Goal: Task Accomplishment & Management: Manage account settings

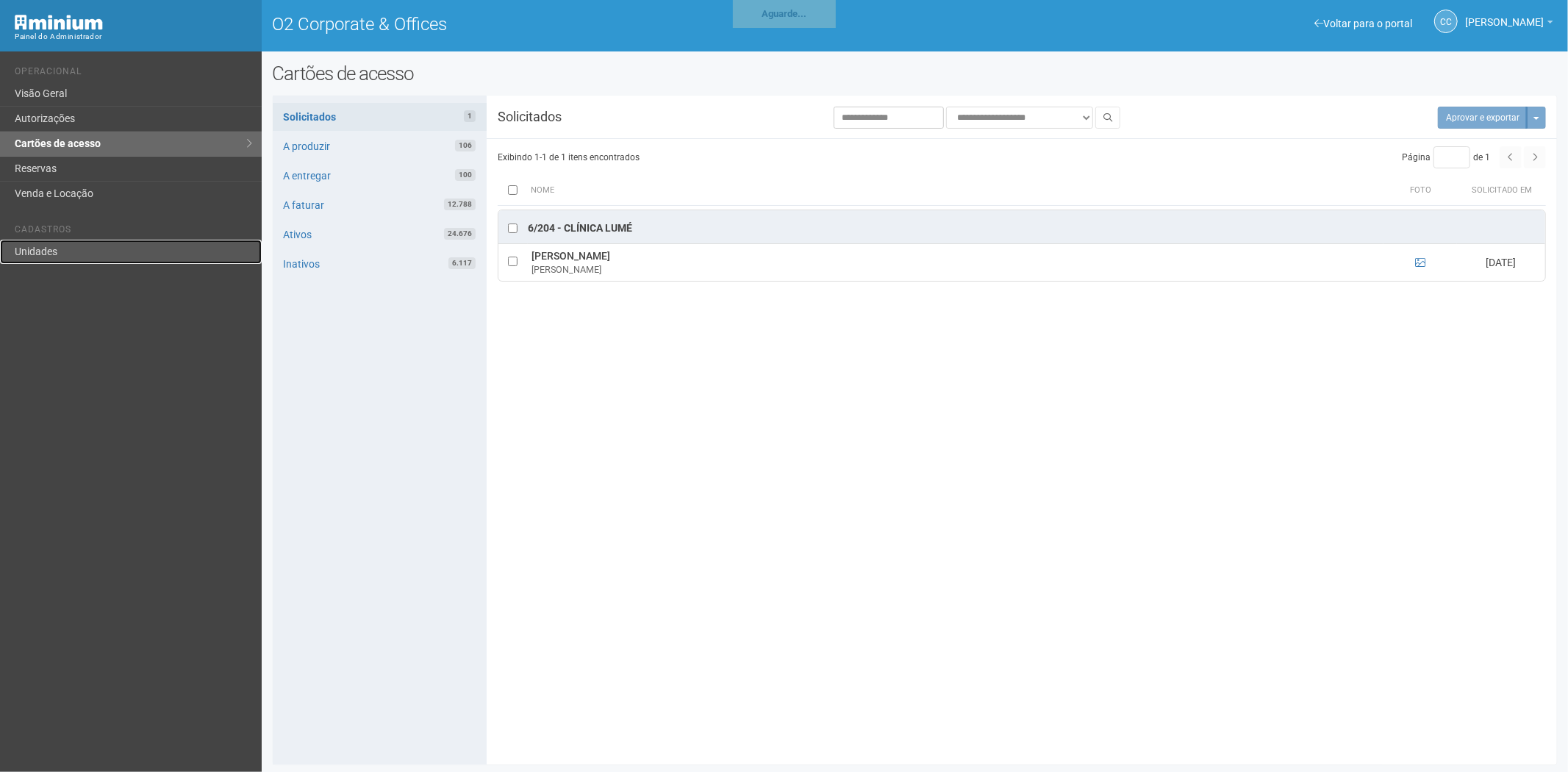
click at [90, 248] on link "Unidades" at bounding box center [130, 252] width 261 height 25
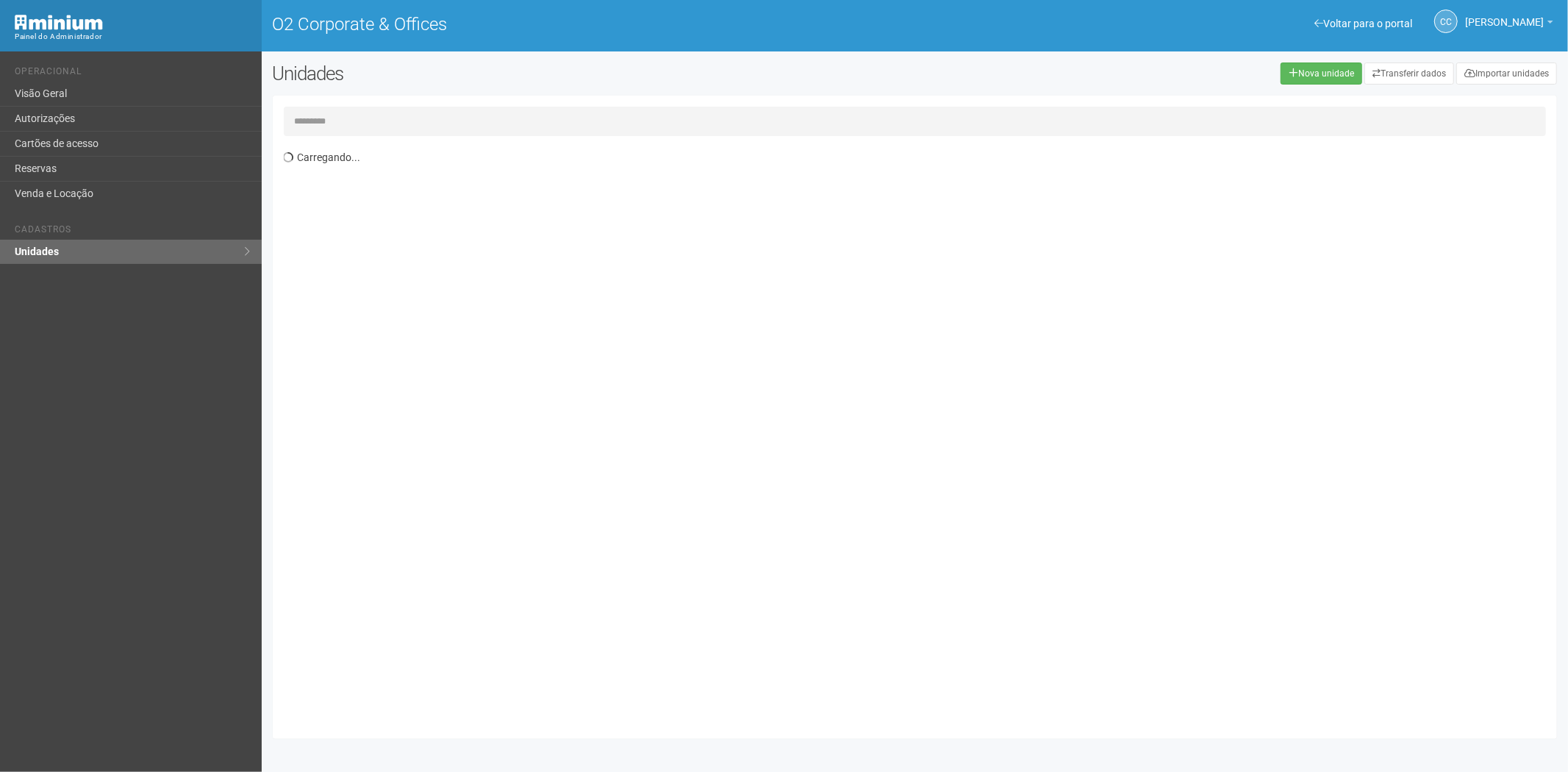
click at [497, 122] on input "text" at bounding box center [916, 121] width 1263 height 29
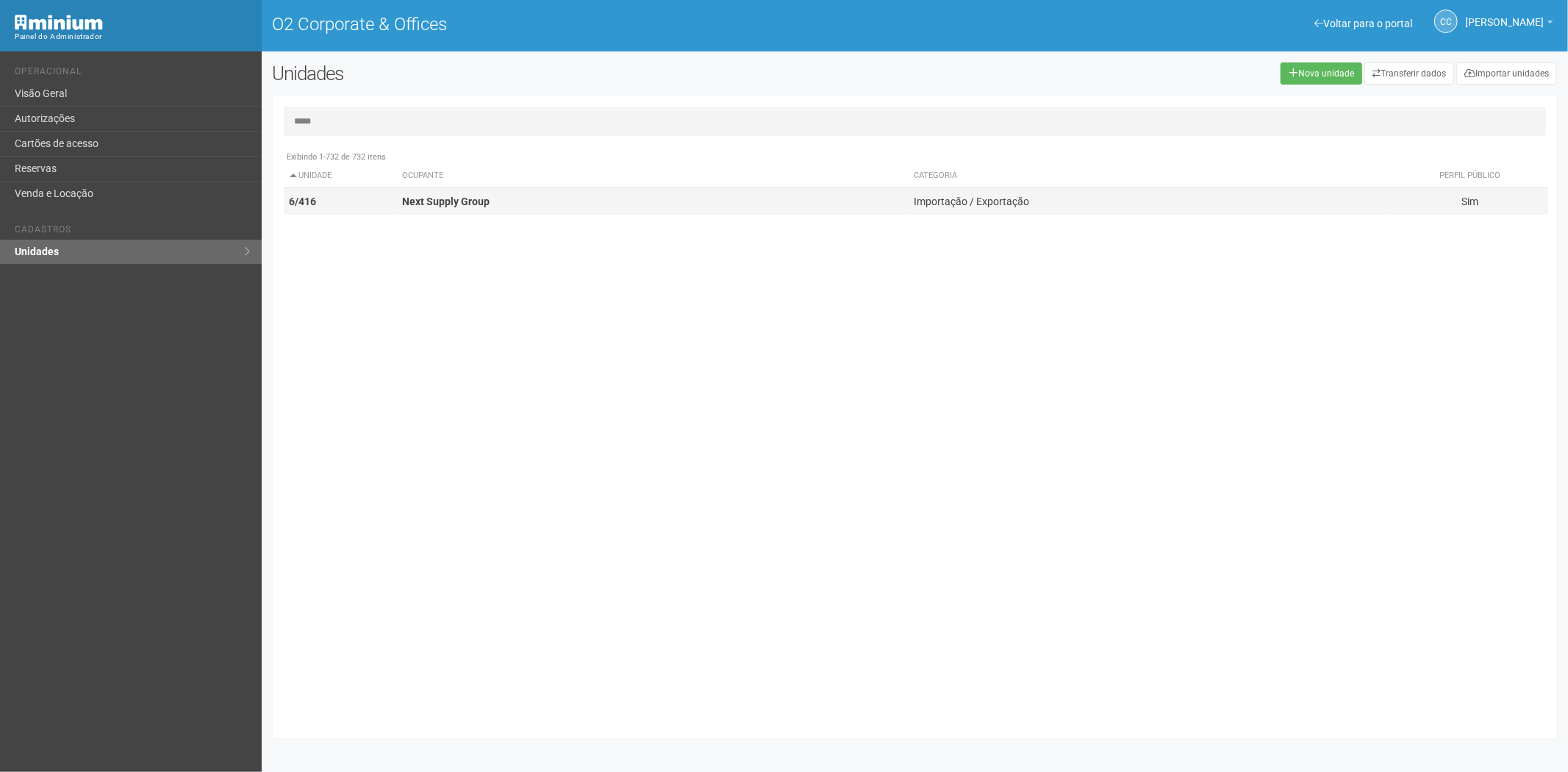
type input "*****"
click at [486, 195] on strong "Next Supply Group" at bounding box center [446, 201] width 88 height 11
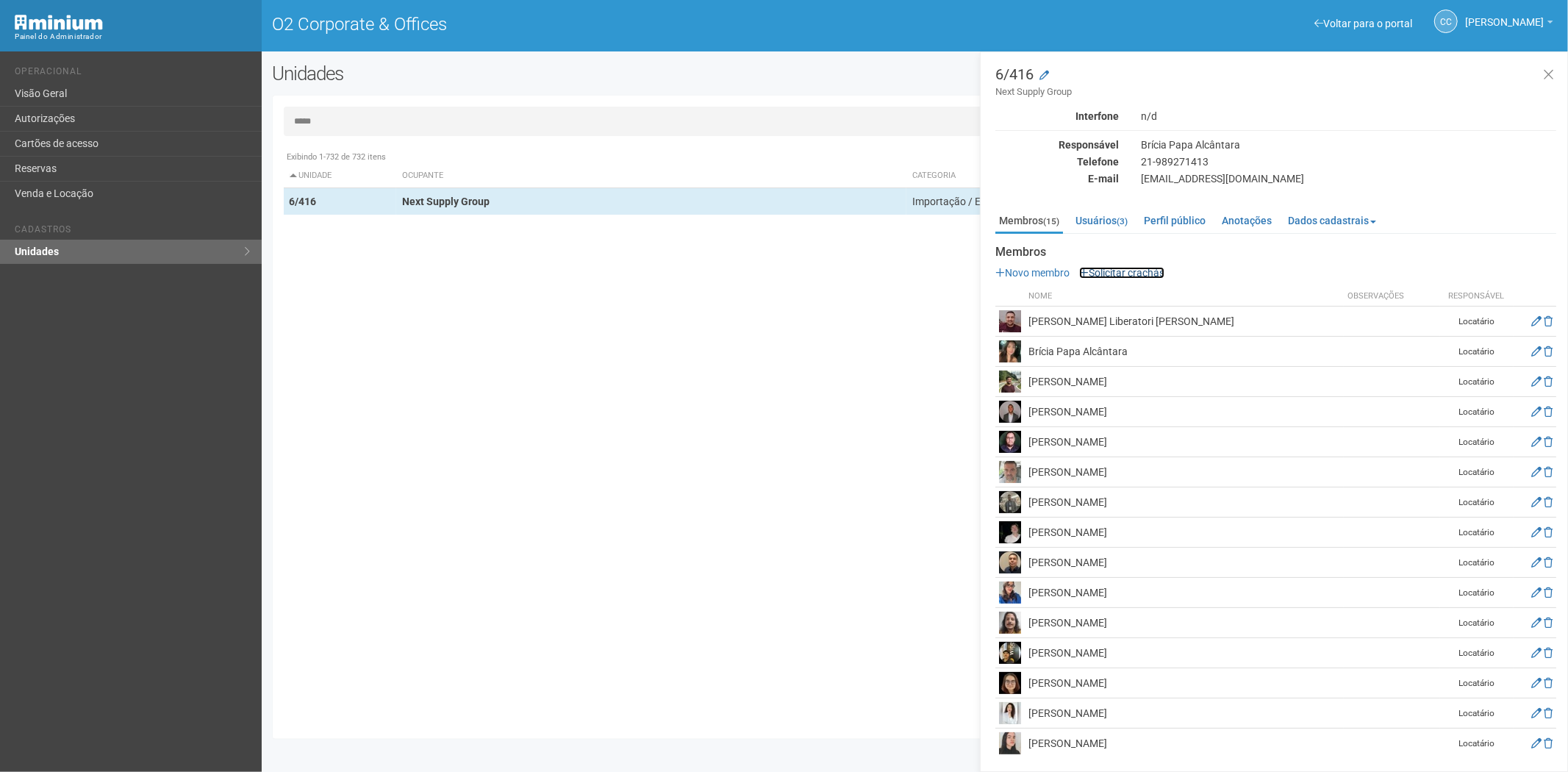
click at [1121, 267] on link "Solicitar crachás" at bounding box center [1121, 273] width 85 height 11
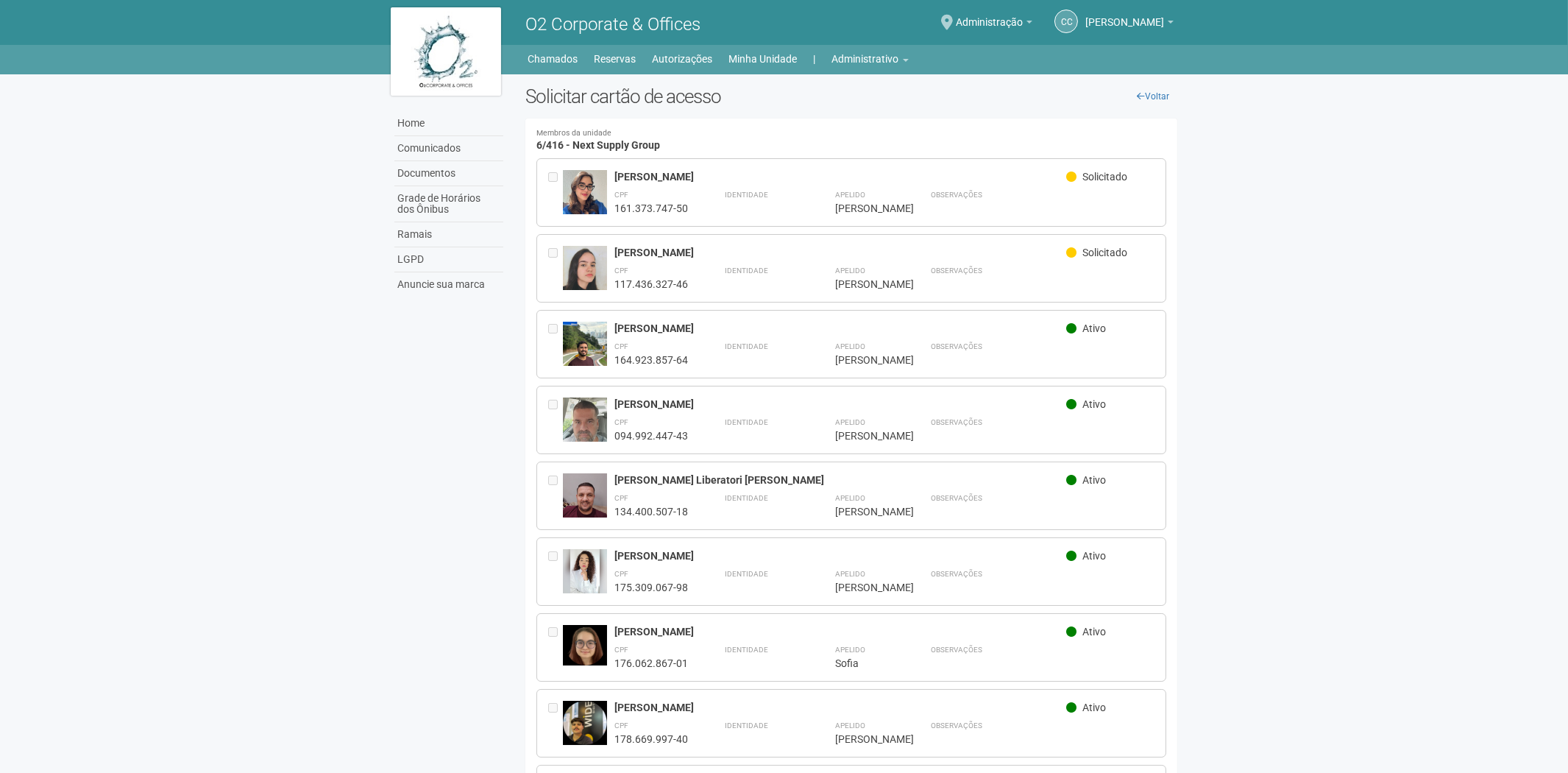
drag, startPoint x: 621, startPoint y: 248, endPoint x: 726, endPoint y: 256, distance: 105.3
click at [726, 256] on div "Viviana Ramalho Gomes" at bounding box center [840, 252] width 452 height 13
copy div "Viviana Ramalho Gomes"
drag, startPoint x: 886, startPoint y: 55, endPoint x: 872, endPoint y: 64, distance: 16.6
click at [886, 54] on link "Administrativo" at bounding box center [870, 59] width 77 height 21
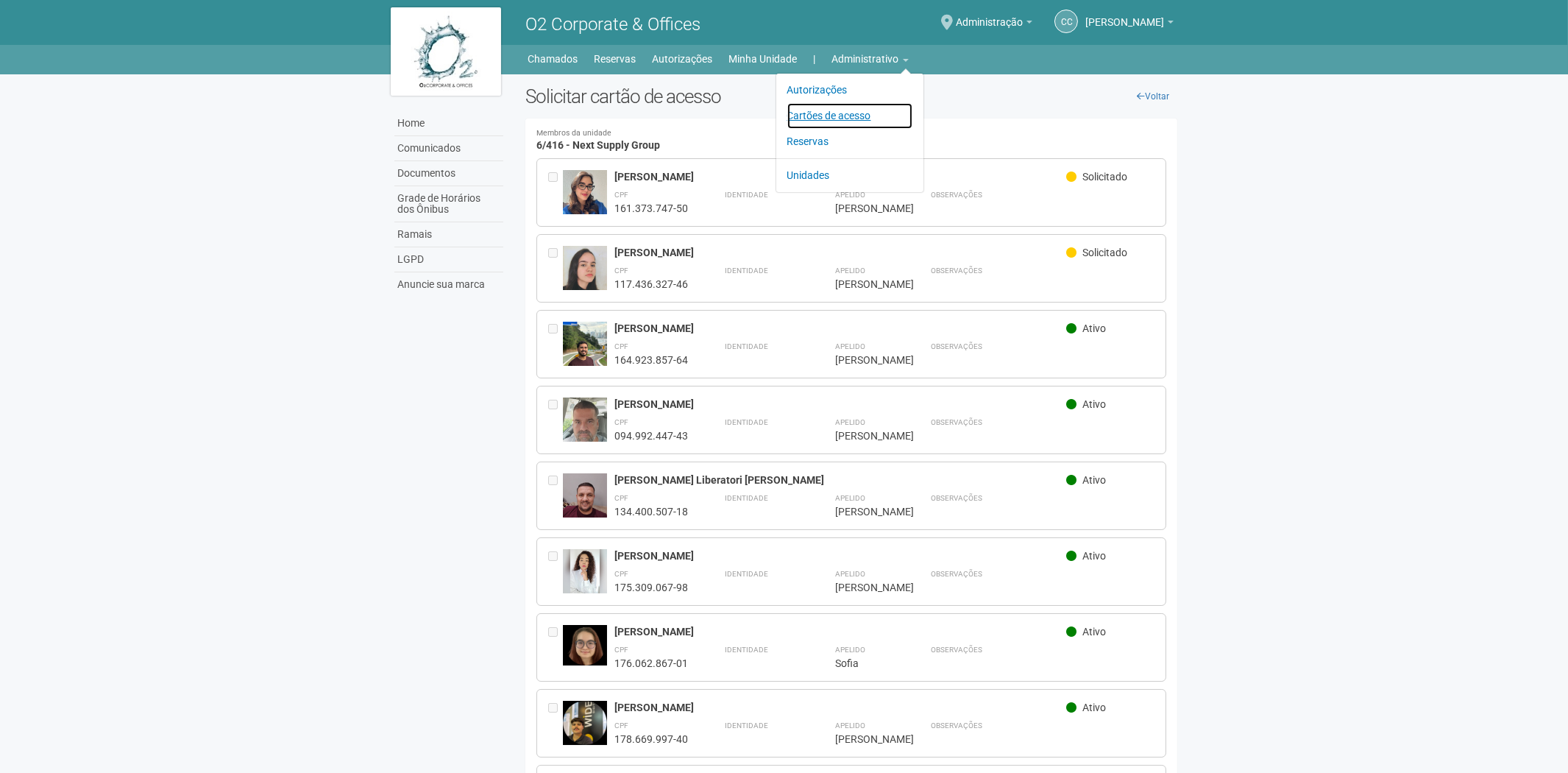
drag, startPoint x: 842, startPoint y: 118, endPoint x: 840, endPoint y: 138, distance: 20.1
click at [842, 116] on link "Cartões de acesso" at bounding box center [849, 115] width 125 height 26
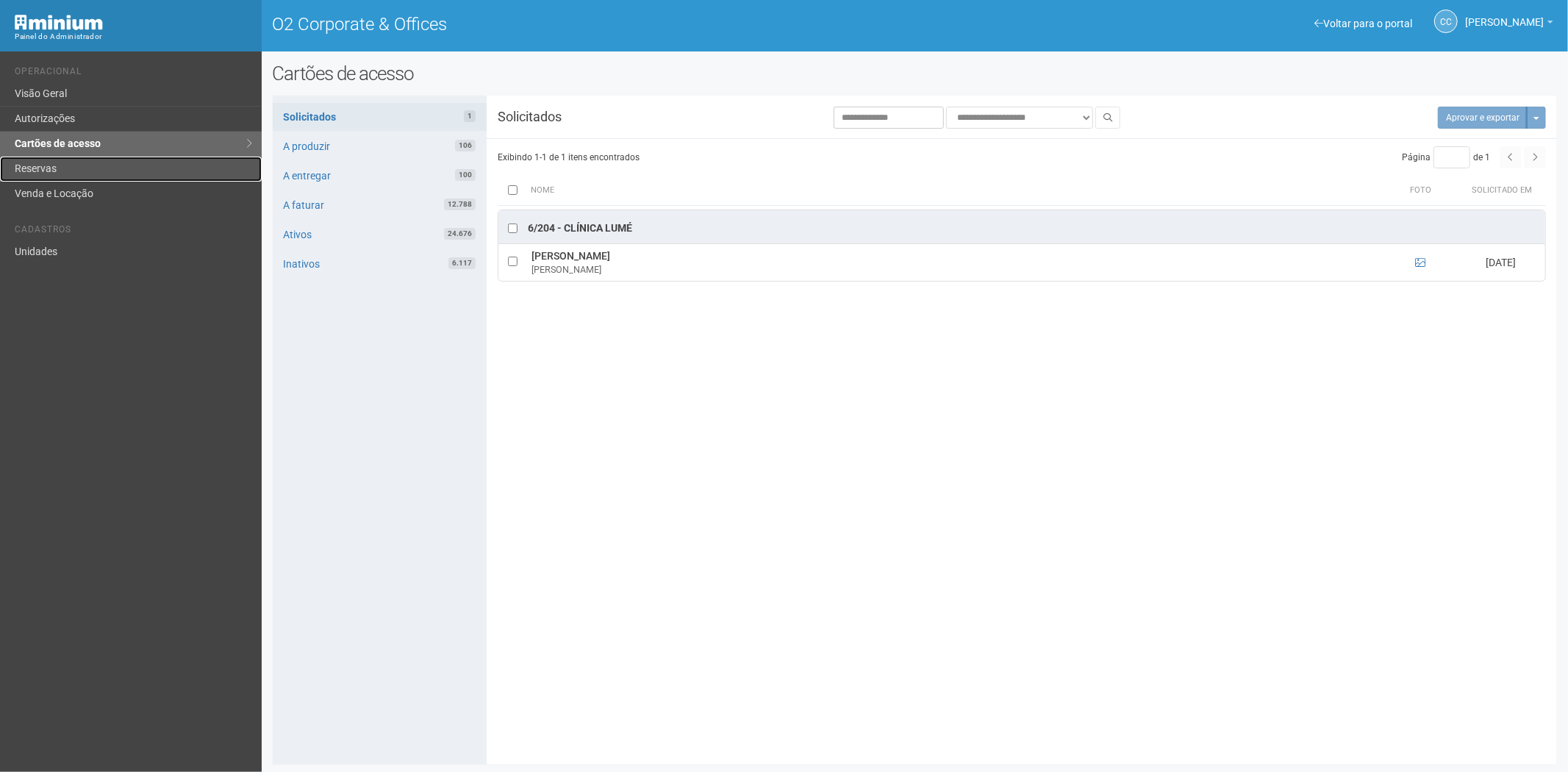
click at [29, 172] on link "Reservas" at bounding box center [130, 169] width 261 height 25
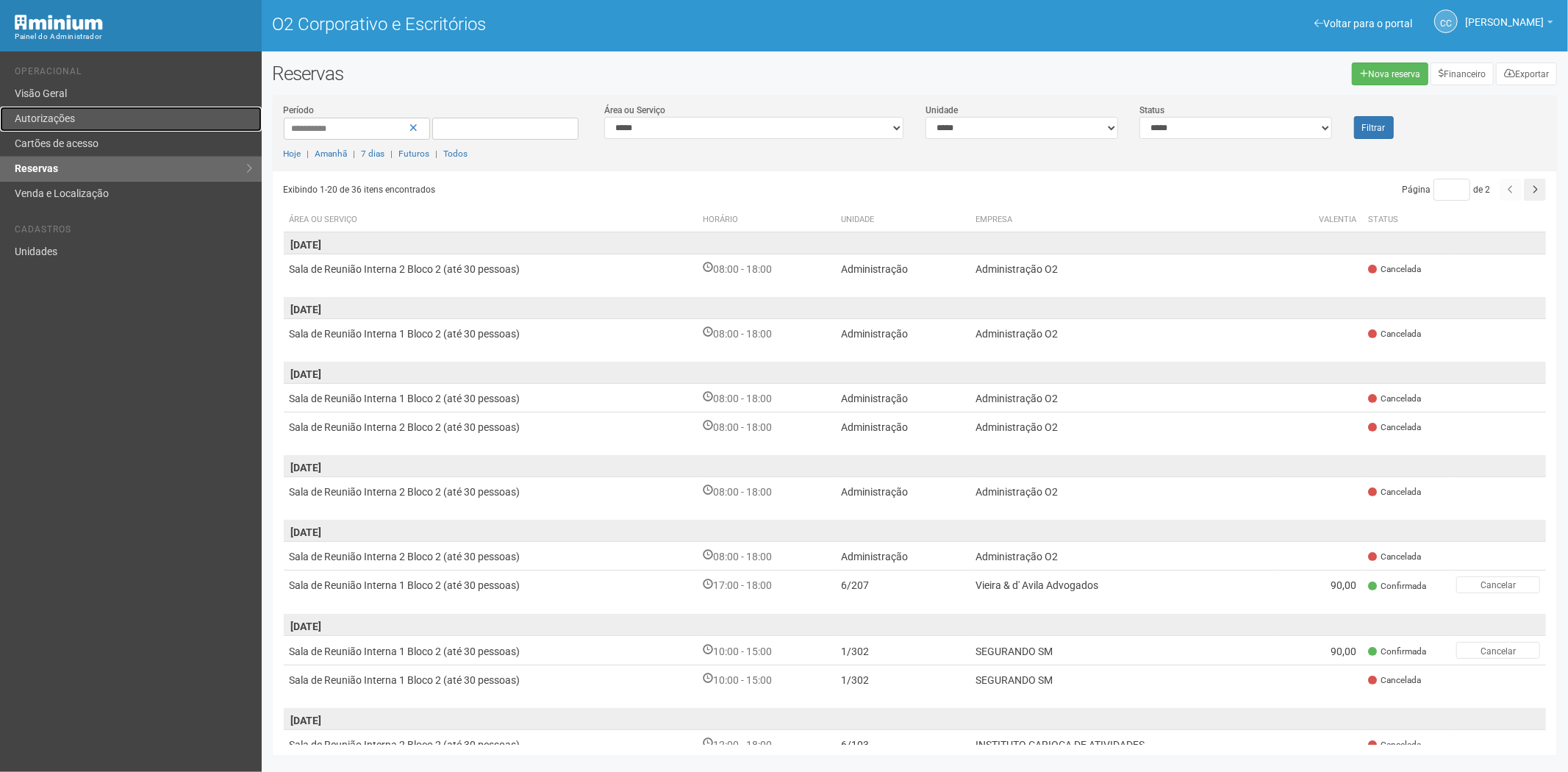
click at [118, 114] on link "Autorizações" at bounding box center [130, 119] width 261 height 25
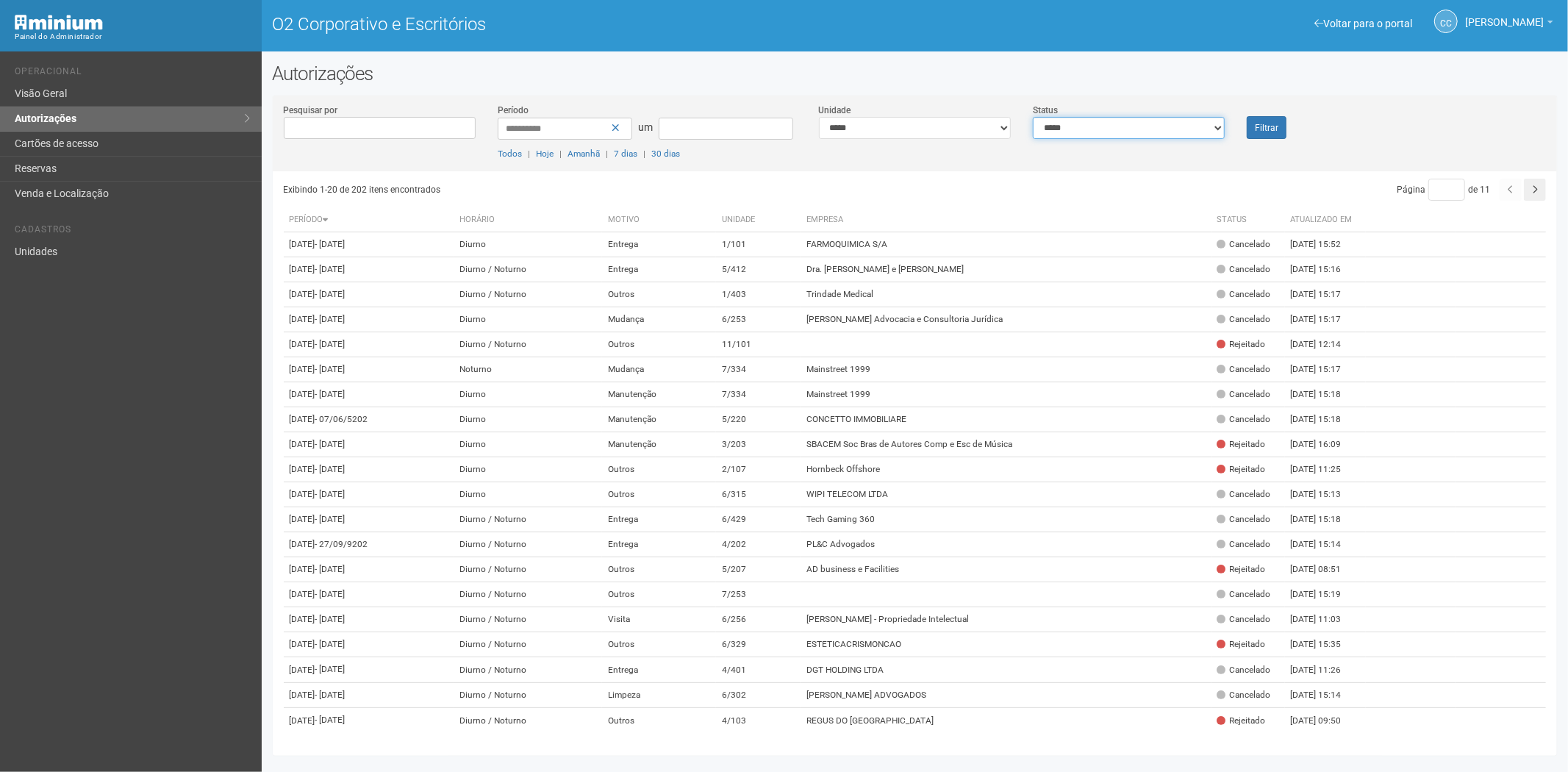
click at [1157, 122] on select "**********" at bounding box center [1128, 127] width 192 height 22
select select "*"
click at [1033, 117] on select "**********" at bounding box center [1128, 127] width 192 height 22
drag, startPoint x: 1259, startPoint y: 122, endPoint x: 1235, endPoint y: 173, distance: 56.4
click at [1259, 123] on font "Filtrar" at bounding box center [1266, 127] width 24 height 10
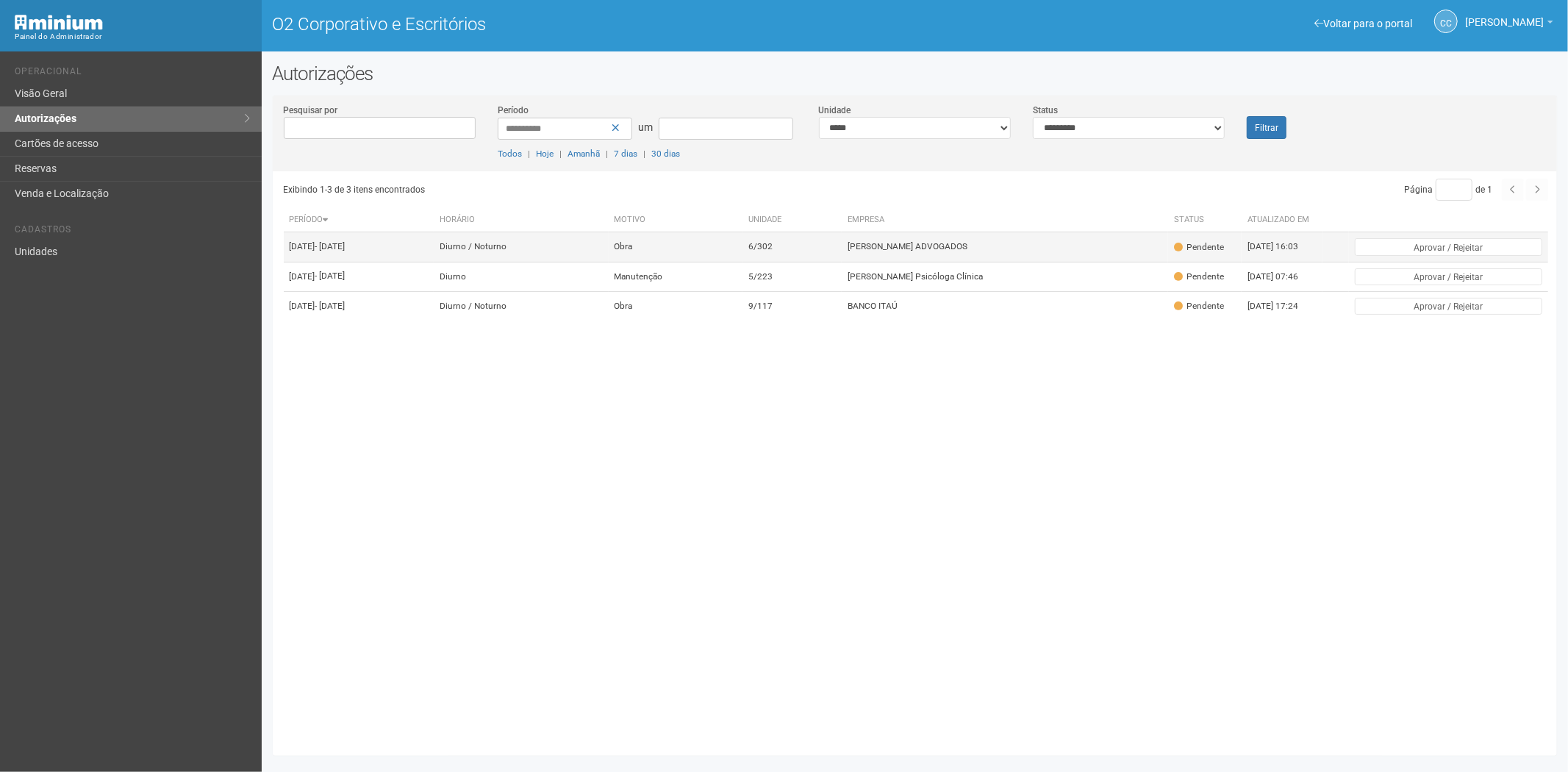
click at [1085, 256] on td "PELLEGRINO MEDEIROS ADVOGADOS" at bounding box center [1005, 246] width 327 height 29
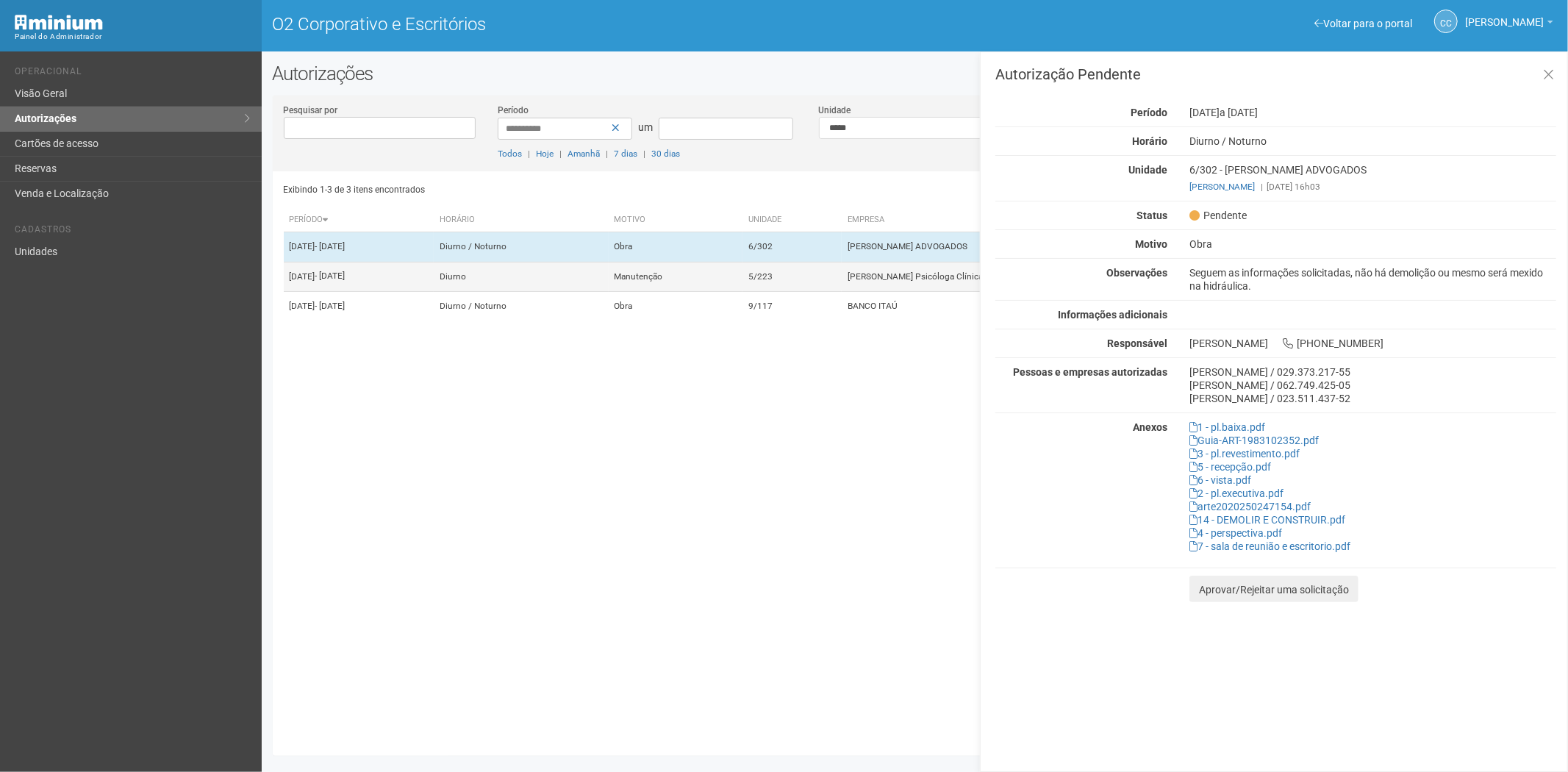
click at [876, 279] on td "Marília Berçot Psicóloga Clínica" at bounding box center [1005, 276] width 327 height 29
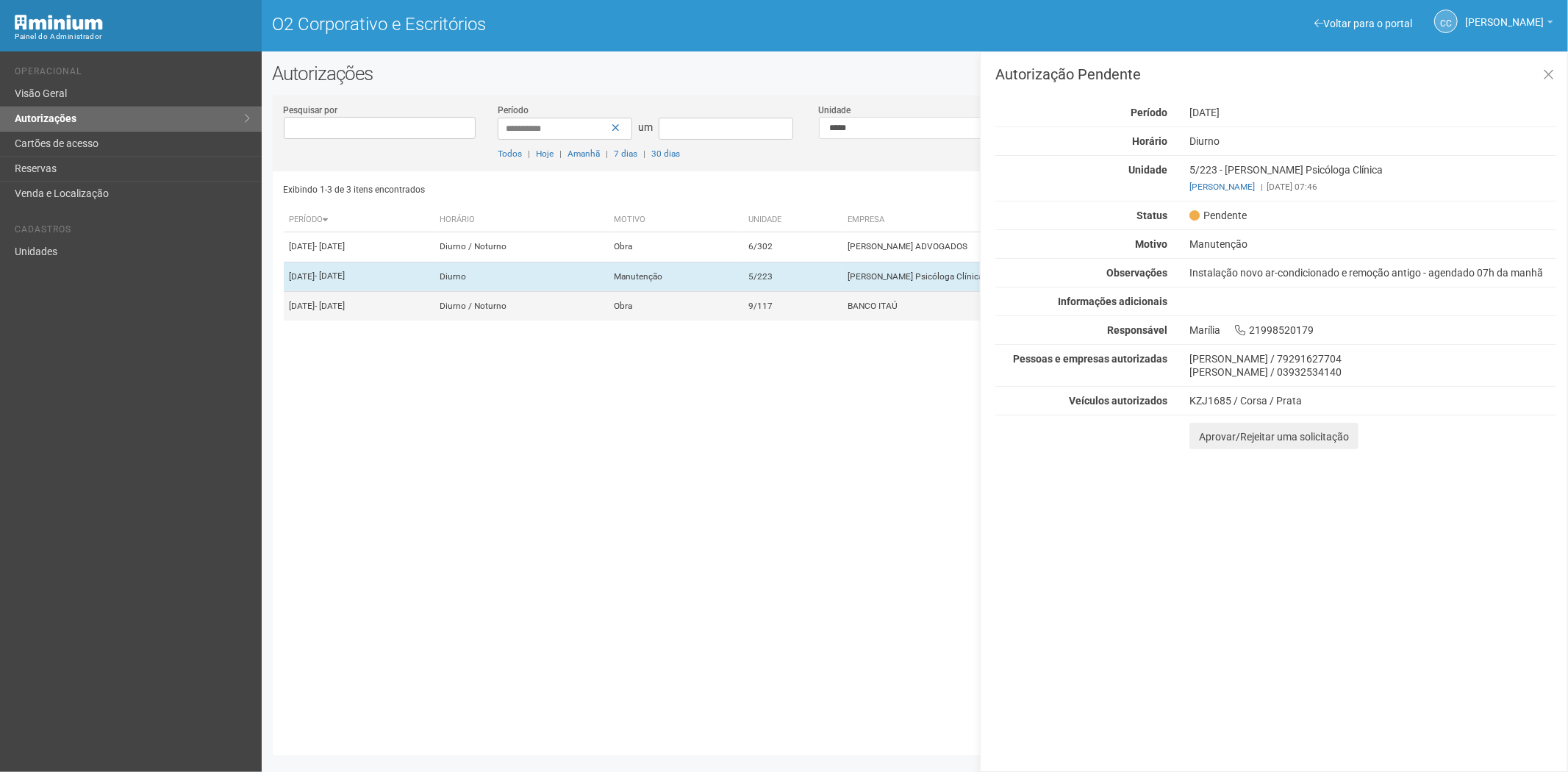
click at [832, 321] on td "9/117" at bounding box center [793, 305] width 100 height 29
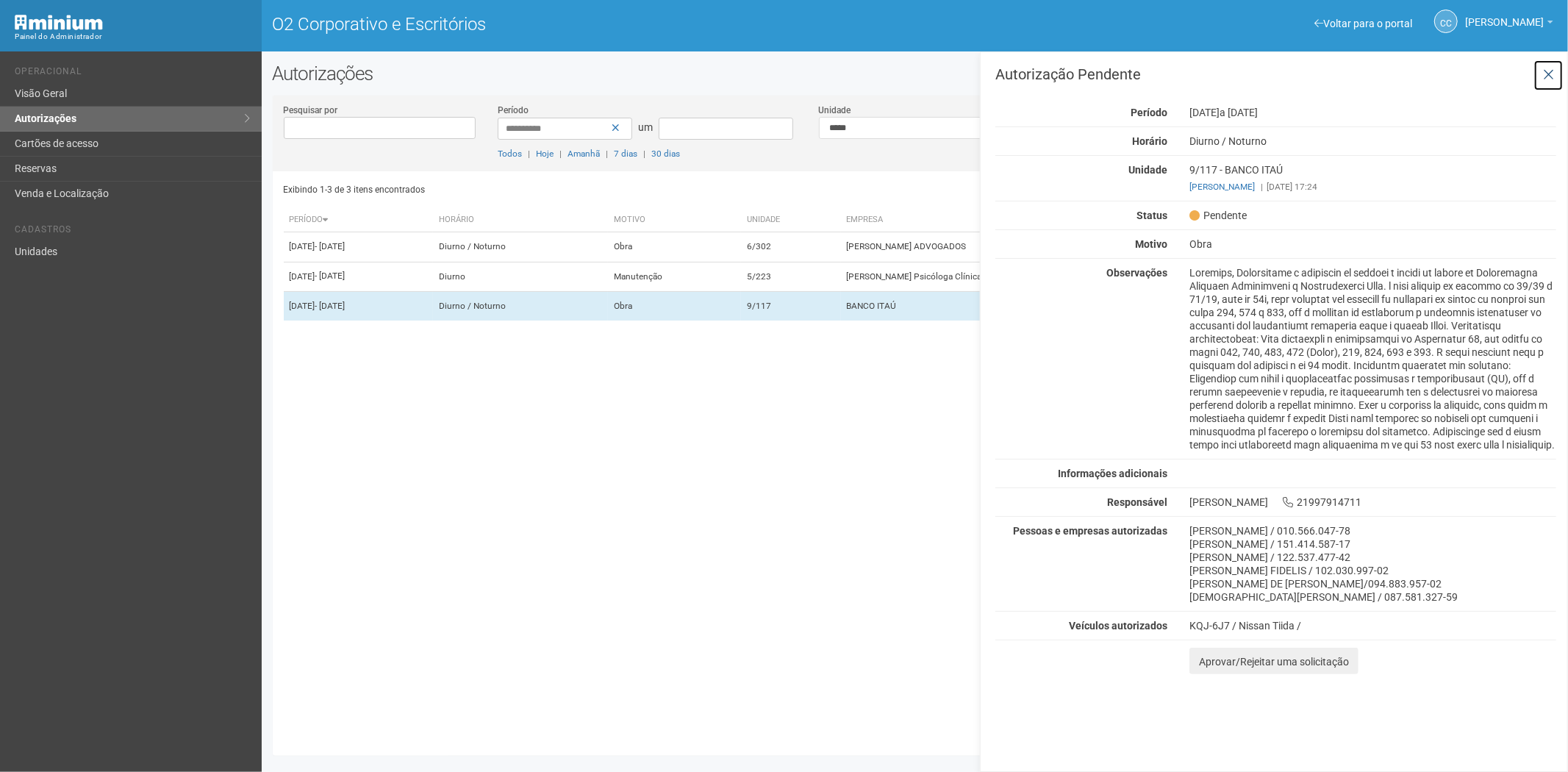
click at [1547, 75] on icon at bounding box center [1549, 76] width 11 height 15
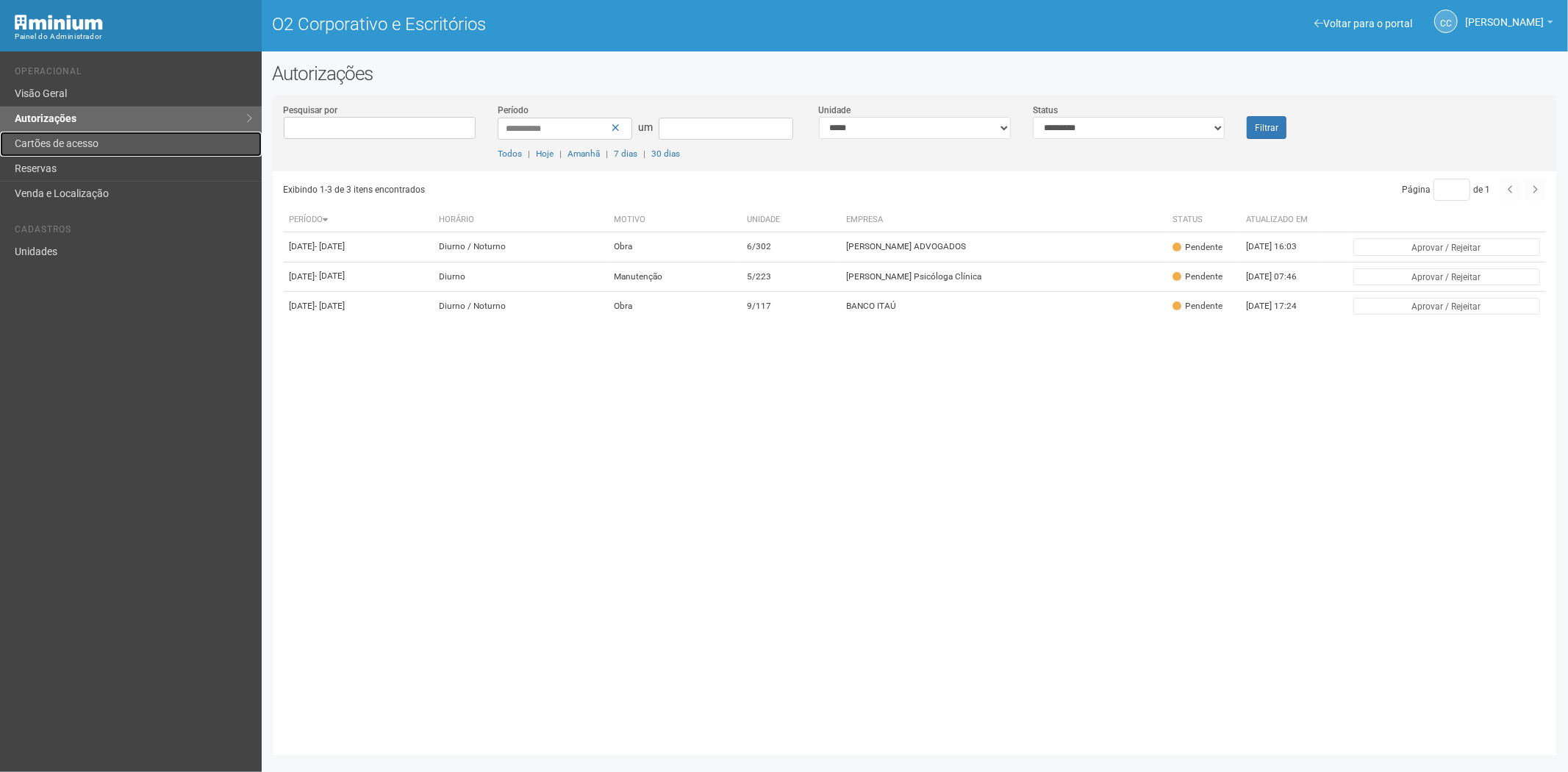
click at [120, 135] on link "Cartões de acesso" at bounding box center [130, 143] width 261 height 25
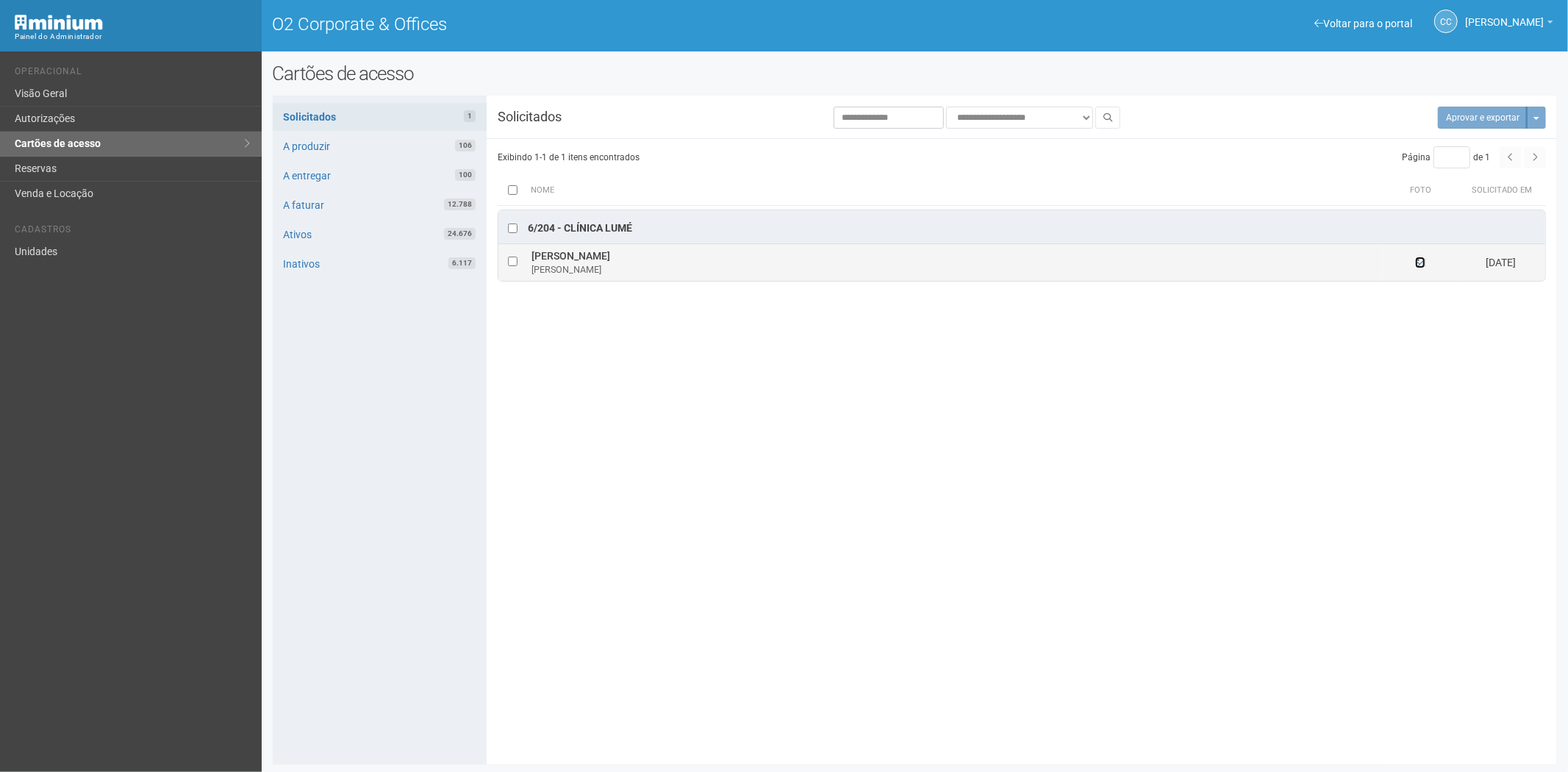
click at [1421, 260] on icon at bounding box center [1420, 262] width 10 height 10
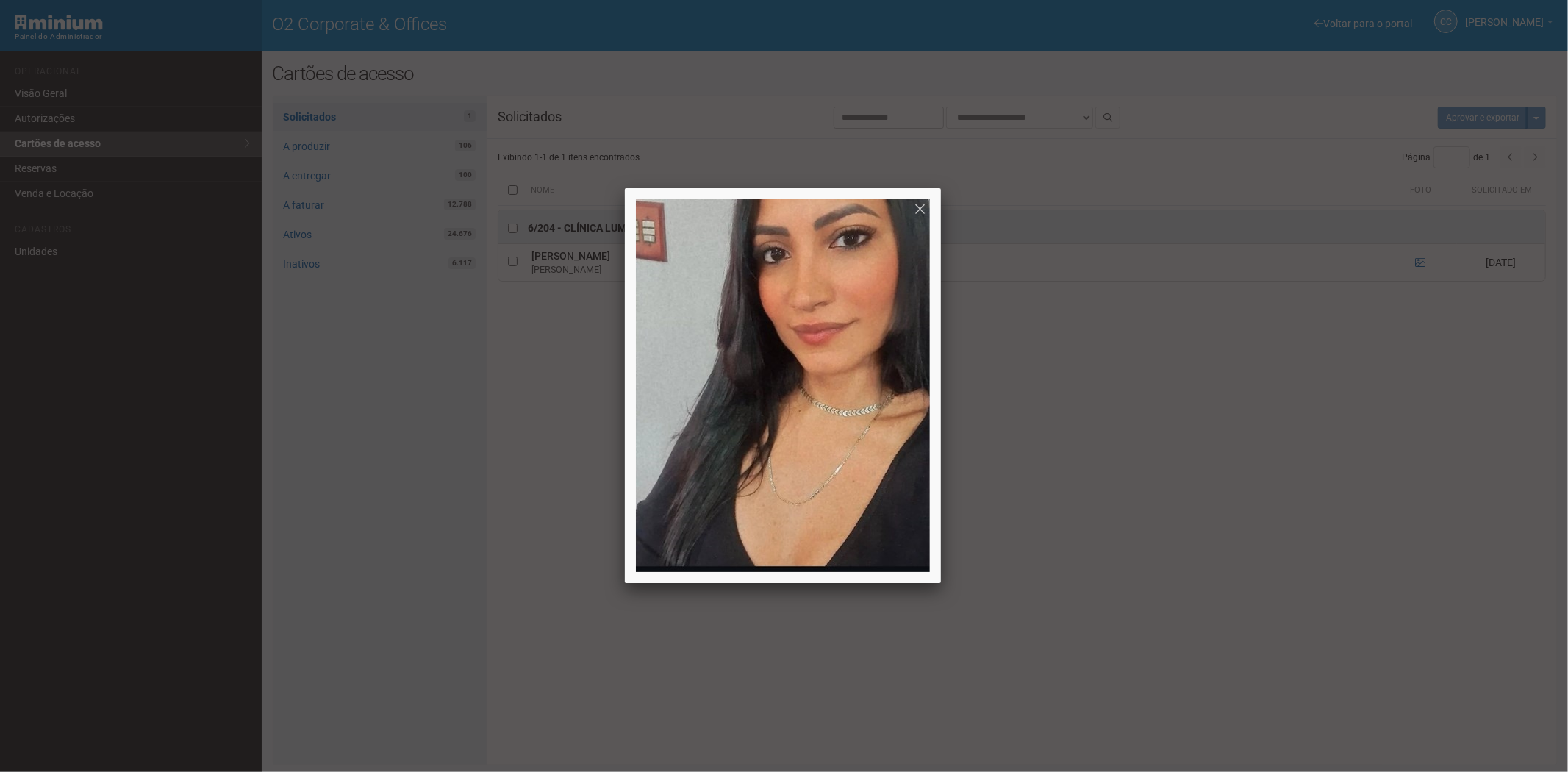
click at [1300, 496] on div at bounding box center [784, 386] width 1568 height 772
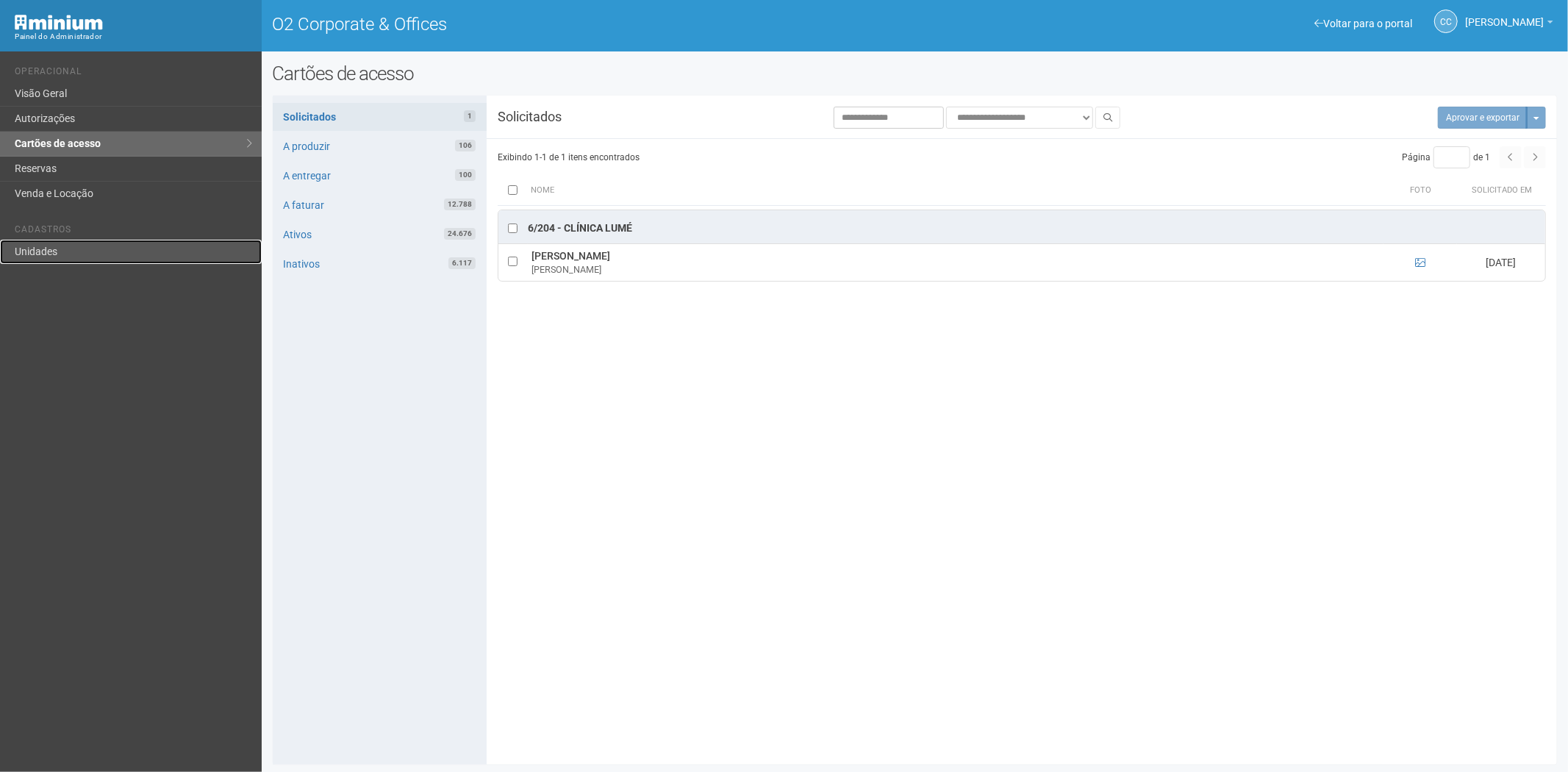
click at [67, 260] on link "Unidades" at bounding box center [130, 252] width 261 height 25
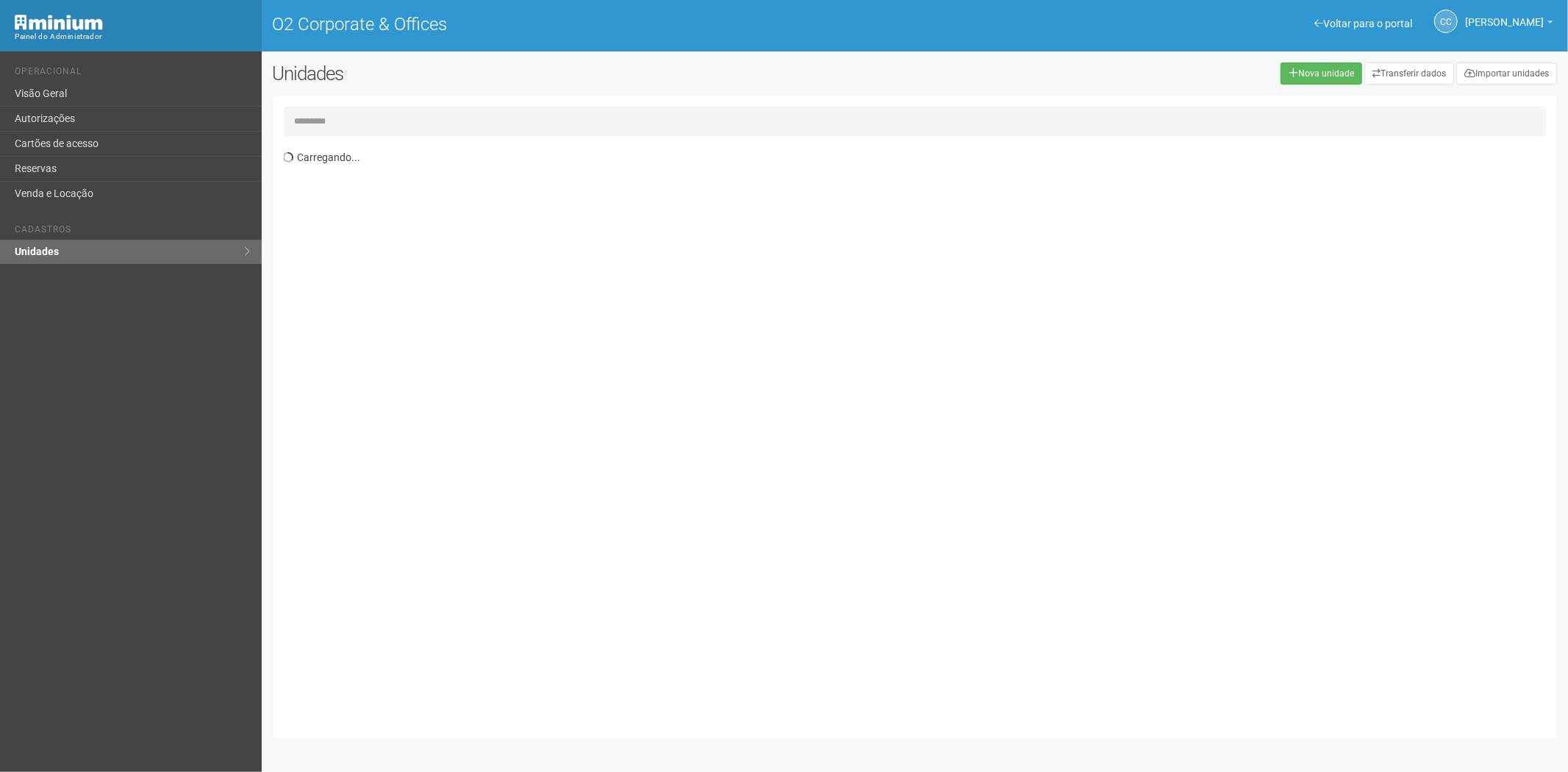
click at [367, 123] on input "text" at bounding box center [916, 121] width 1263 height 29
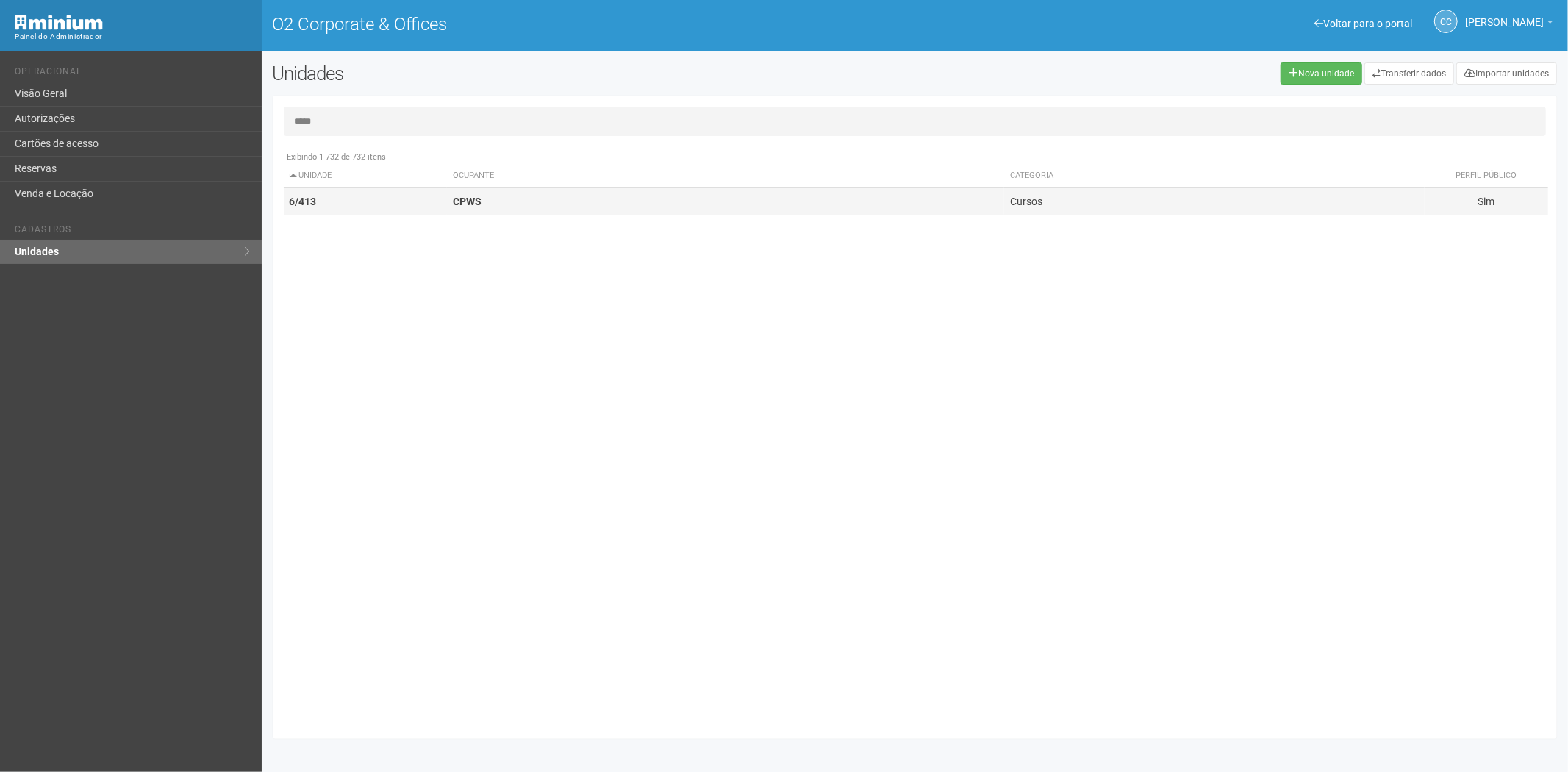
type input "*****"
click at [457, 193] on td "CPWS" at bounding box center [726, 201] width 557 height 27
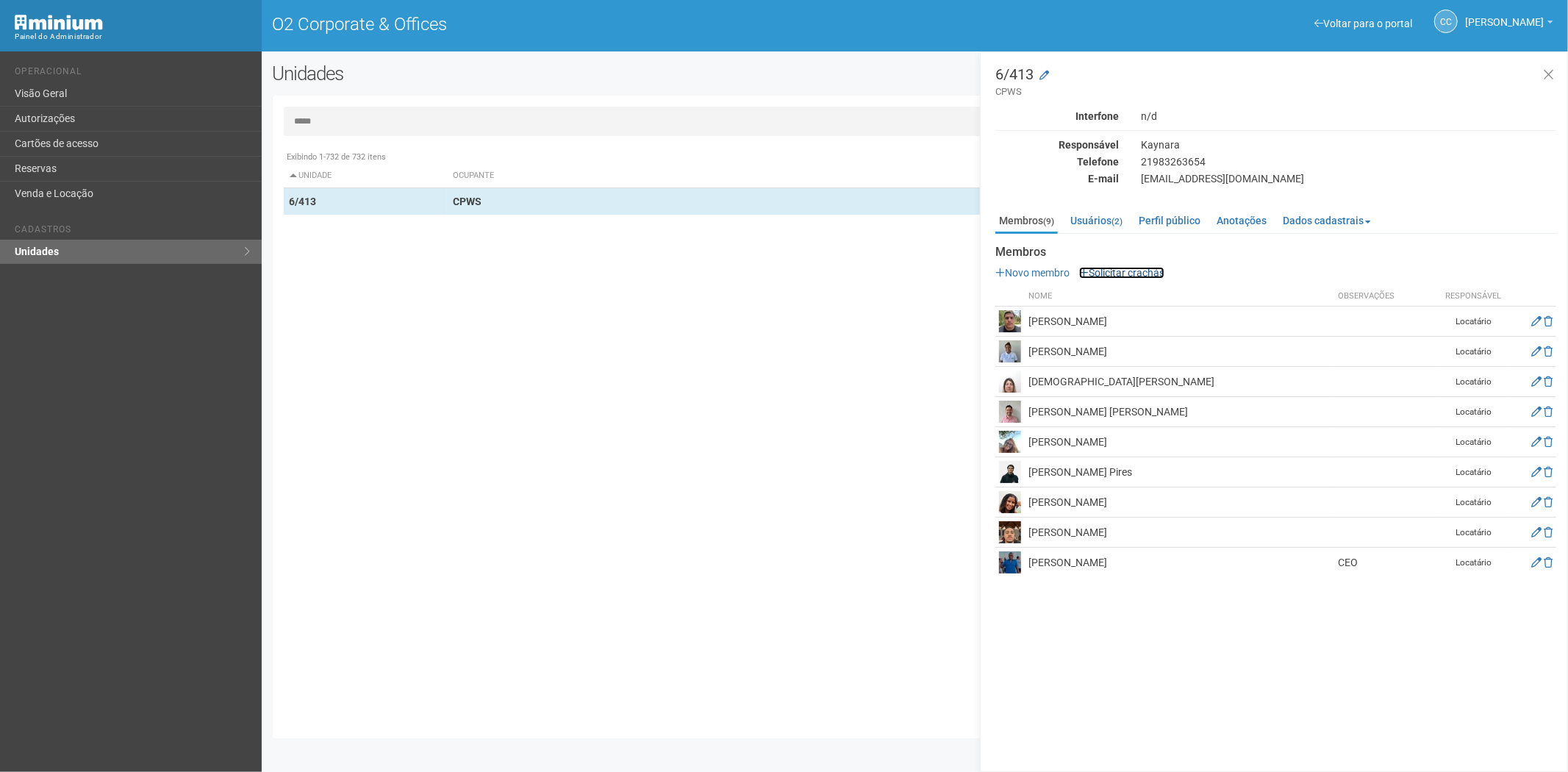
click at [1148, 268] on link "Solicitar crachás" at bounding box center [1121, 273] width 85 height 11
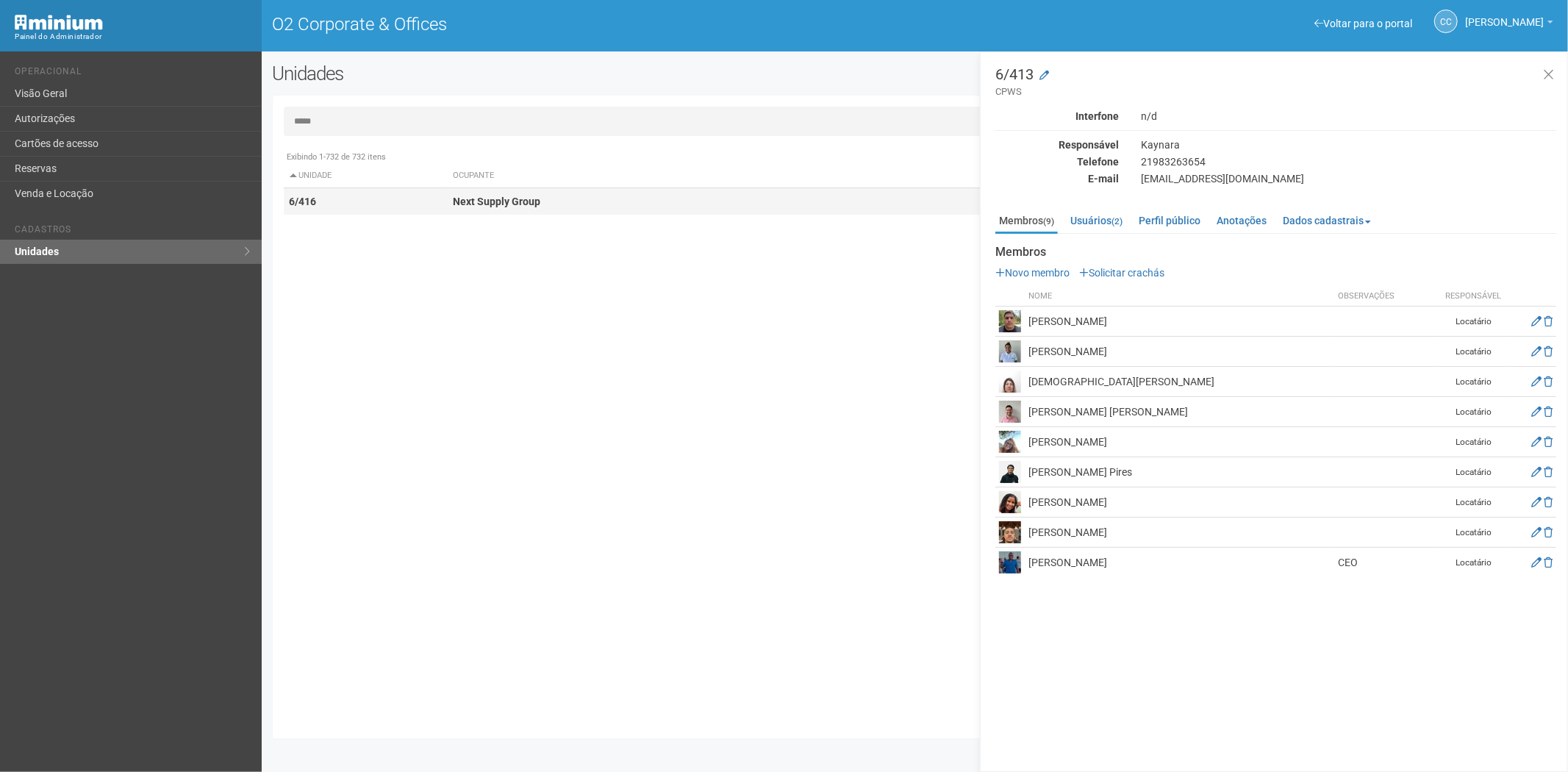
type input "*****"
click at [469, 197] on strong "Next Supply Group" at bounding box center [497, 201] width 88 height 11
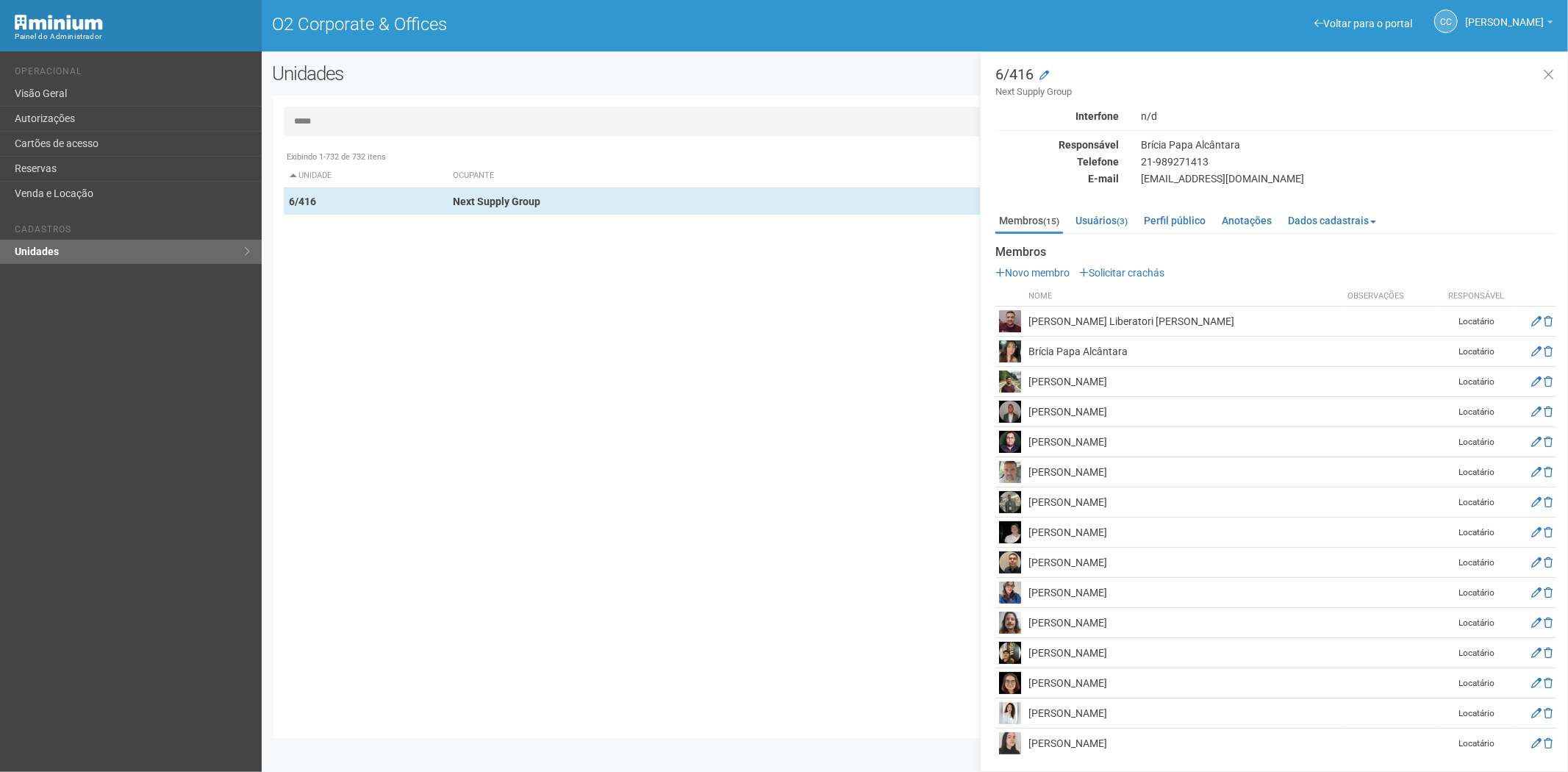
click at [1122, 264] on div "Membros Novo membro Solicitar crachás Nome Observações Responsável André Luiz L…" at bounding box center [1275, 501] width 561 height 512
click at [1118, 273] on link "Solicitar crachás" at bounding box center [1121, 273] width 85 height 11
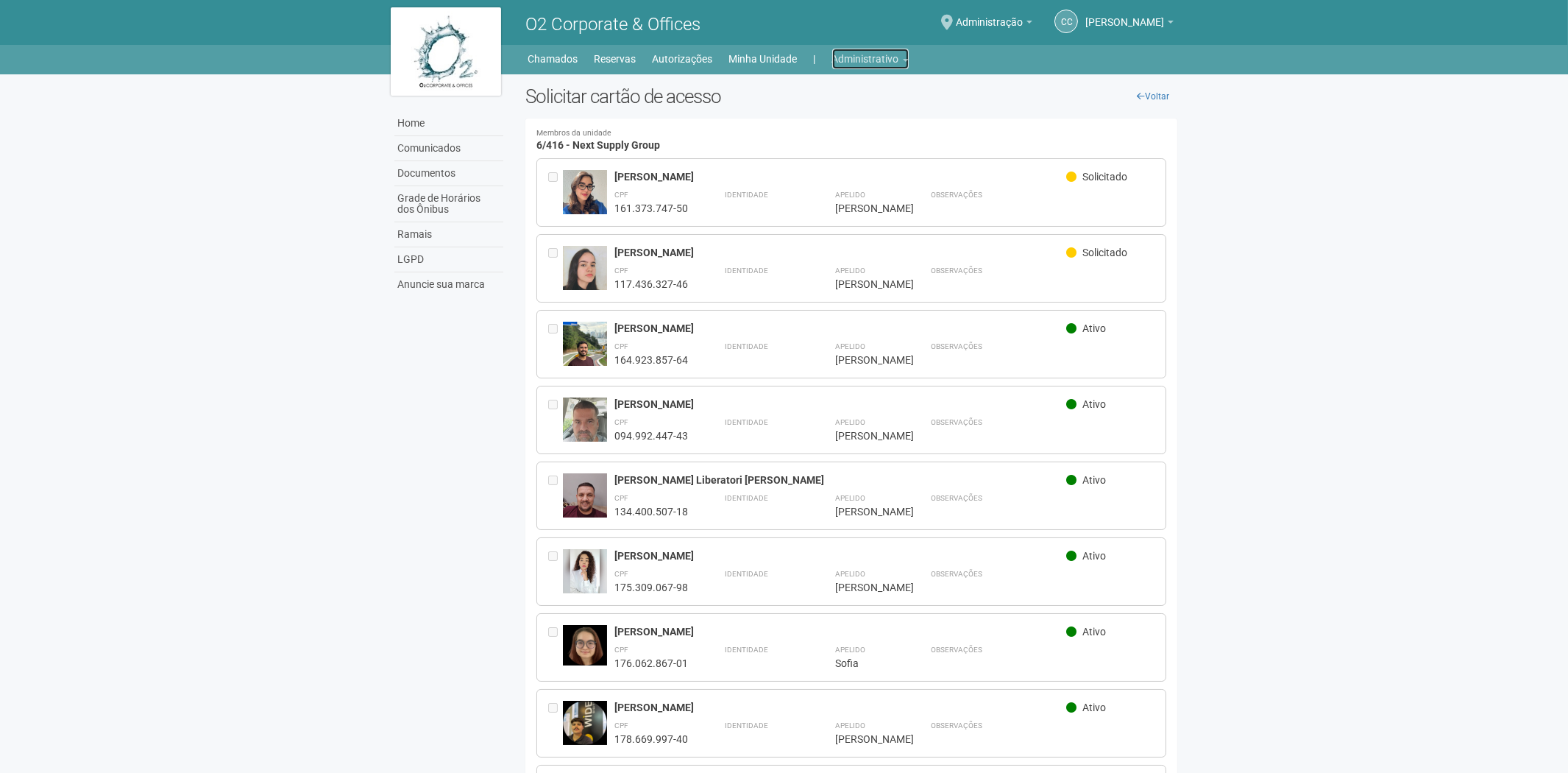
click at [877, 48] on link "Administrativo" at bounding box center [870, 59] width 77 height 21
click at [827, 115] on link "Cartões de acesso" at bounding box center [849, 115] width 125 height 26
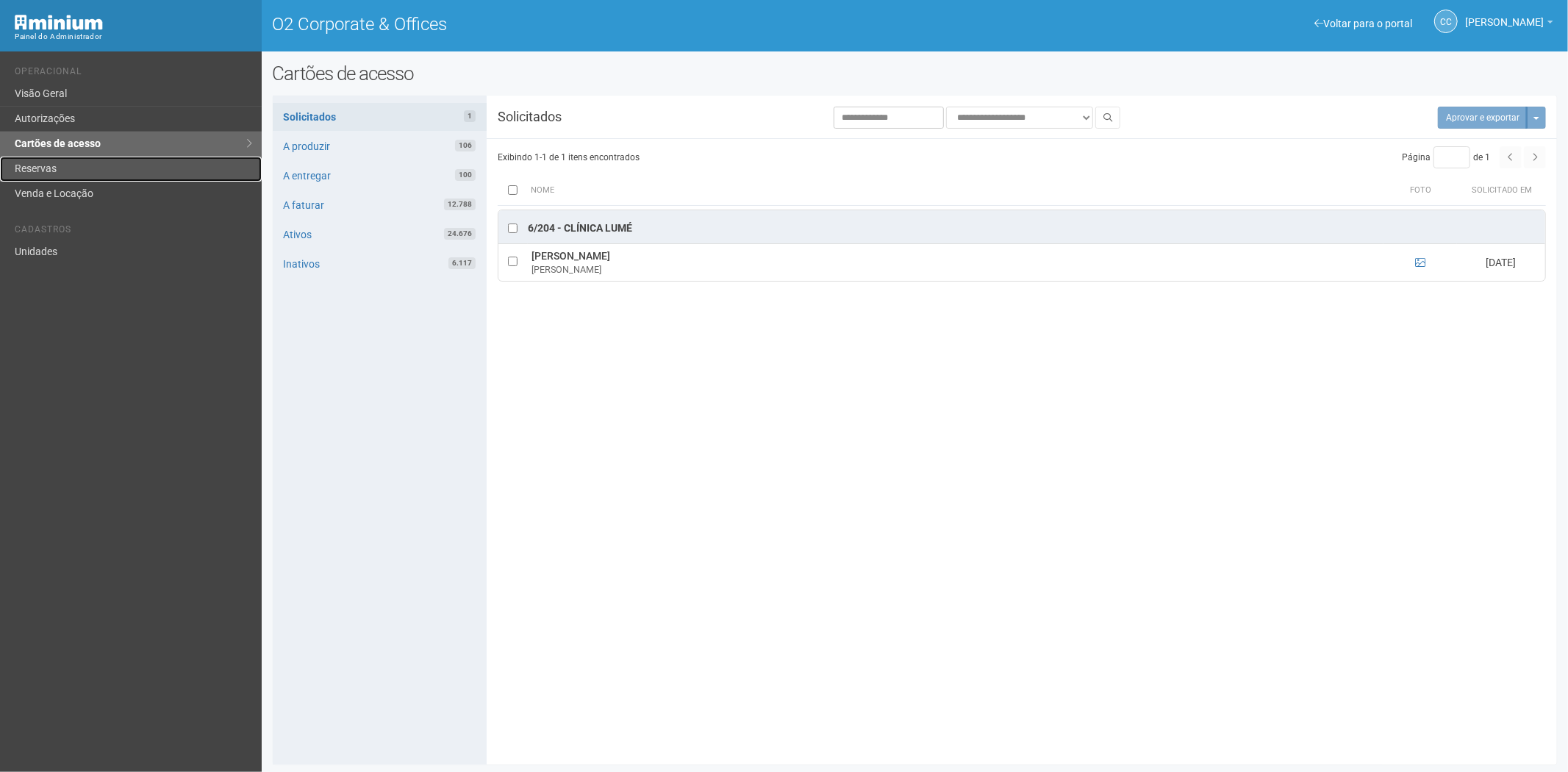
click at [31, 171] on link "Reservas" at bounding box center [130, 169] width 261 height 25
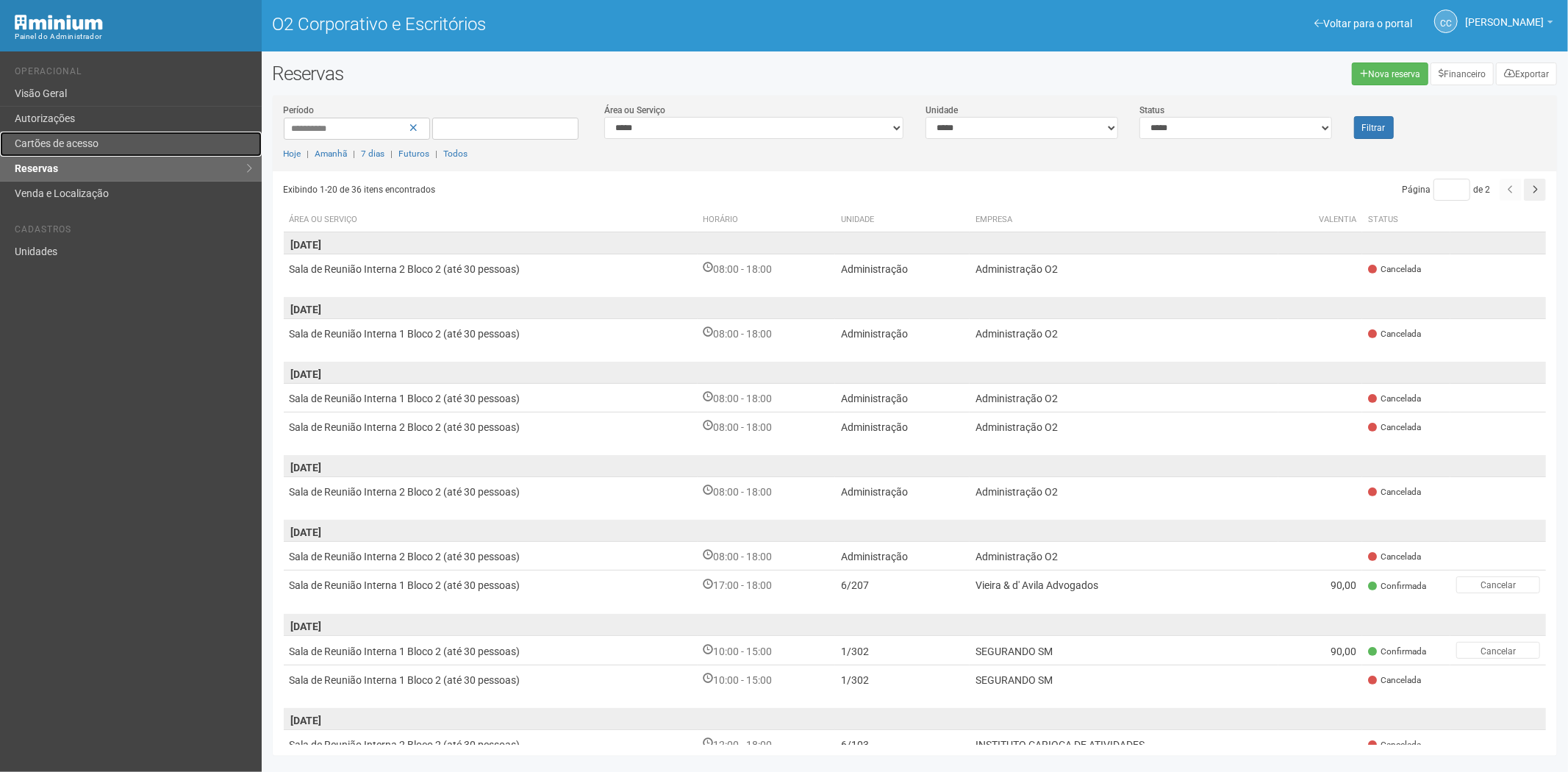
click at [120, 142] on link "Cartões de acesso" at bounding box center [130, 143] width 261 height 25
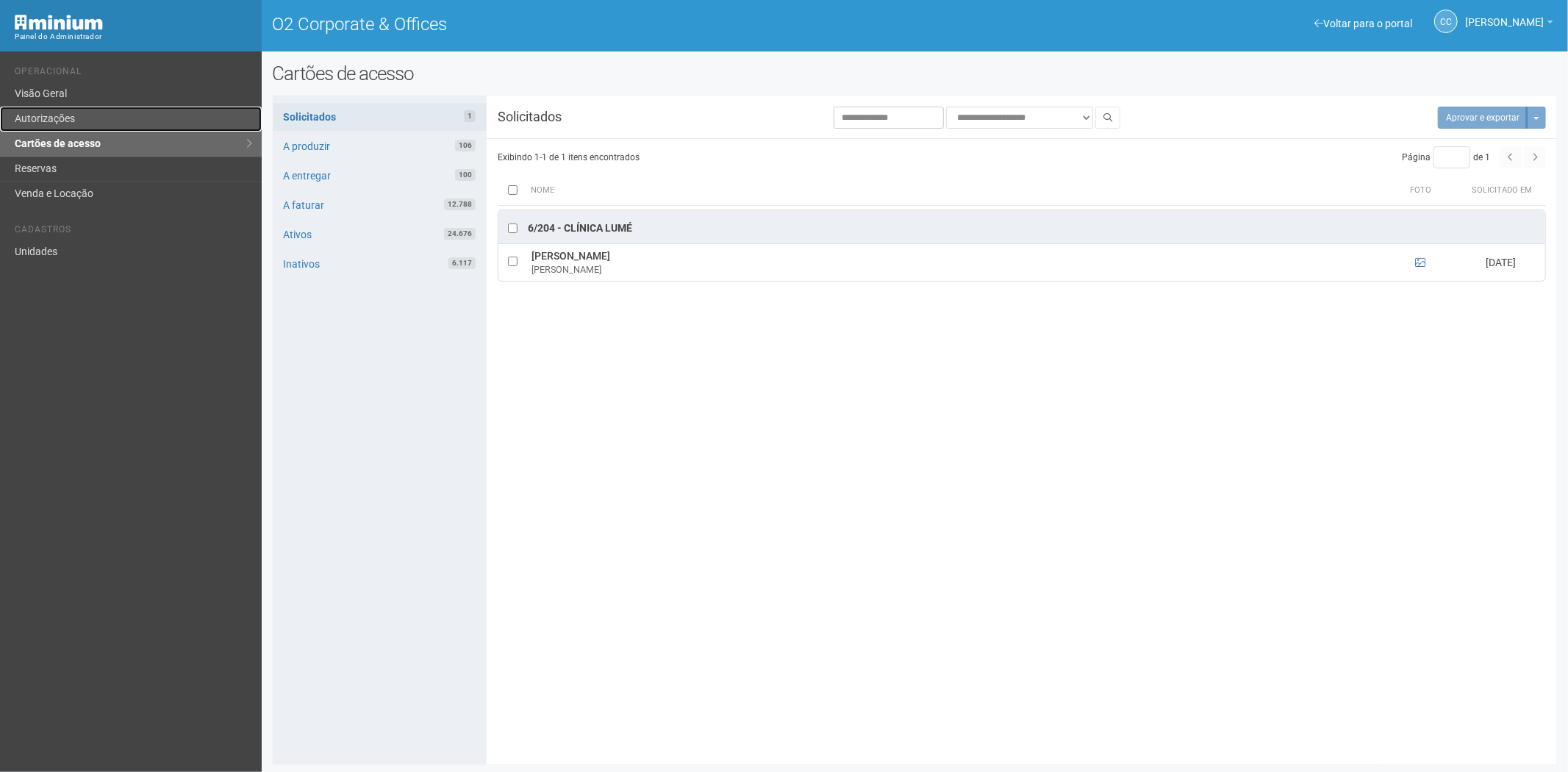
click at [100, 116] on link "Autorizações" at bounding box center [130, 119] width 261 height 25
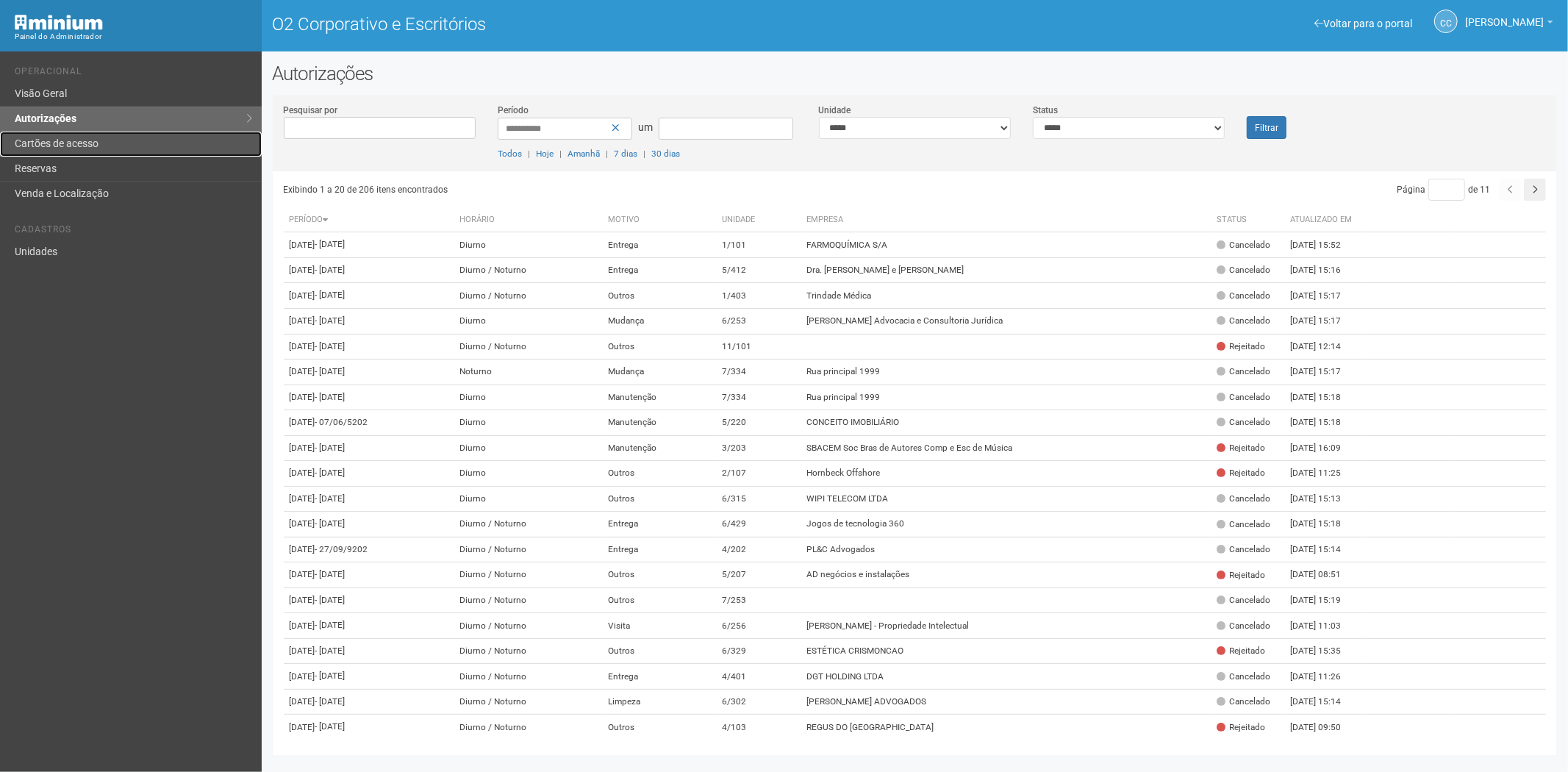
click at [48, 144] on font "Cartões de acesso" at bounding box center [57, 143] width 84 height 11
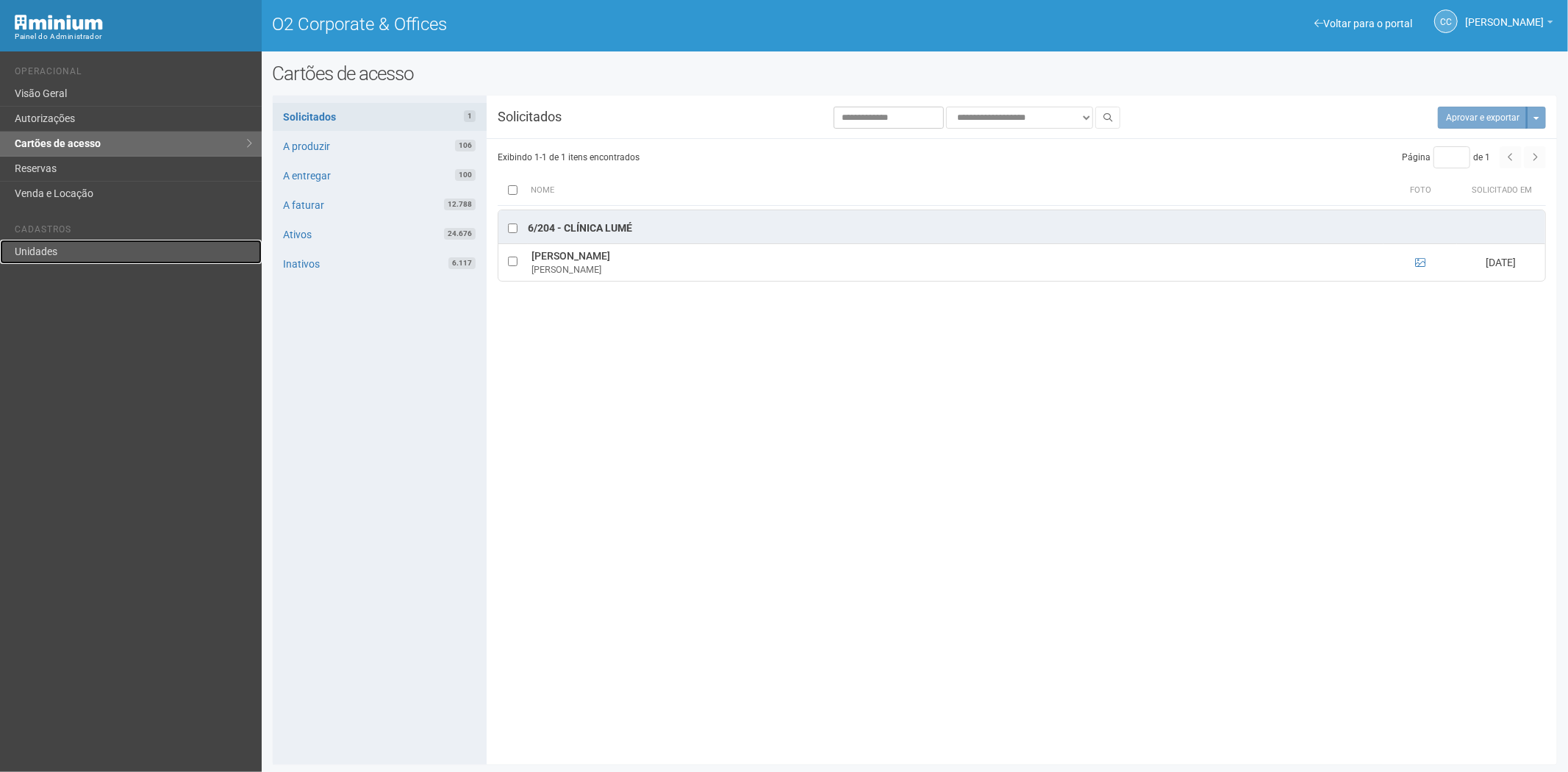
click at [30, 252] on link "Unidades" at bounding box center [130, 252] width 261 height 25
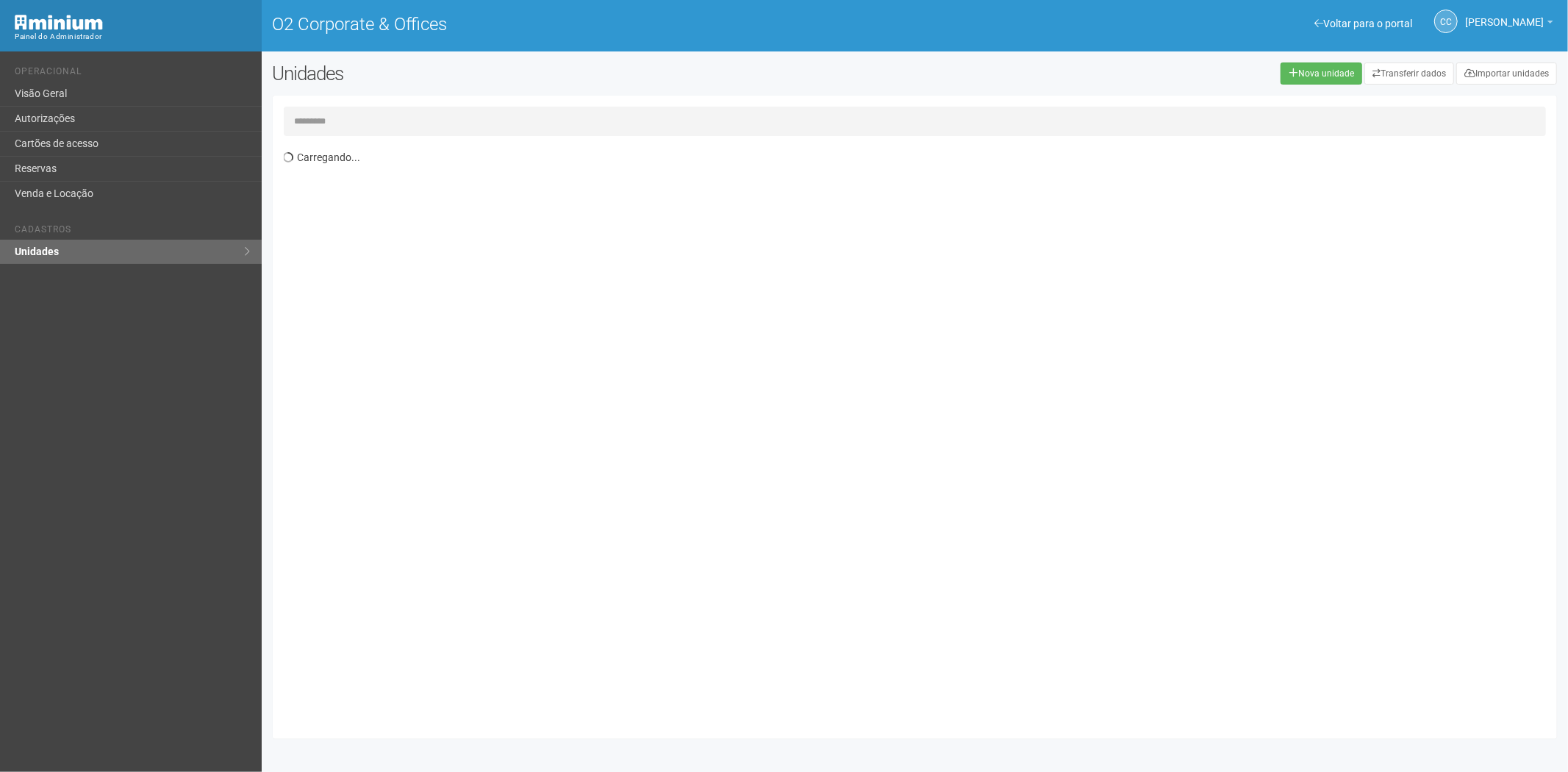
click at [393, 122] on input "text" at bounding box center [916, 121] width 1263 height 29
type input "*****"
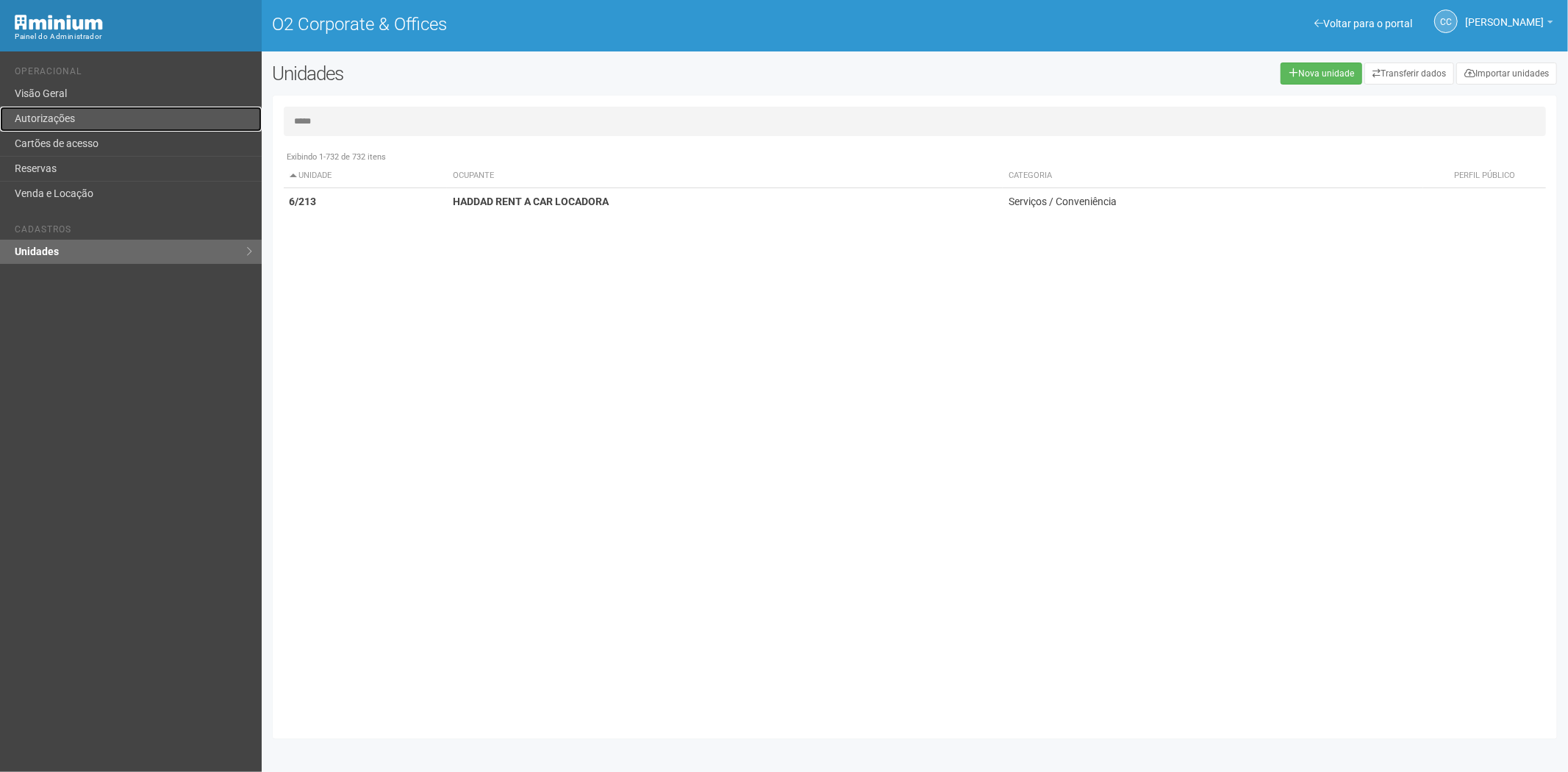
click at [58, 128] on link "Autorizações" at bounding box center [130, 119] width 261 height 25
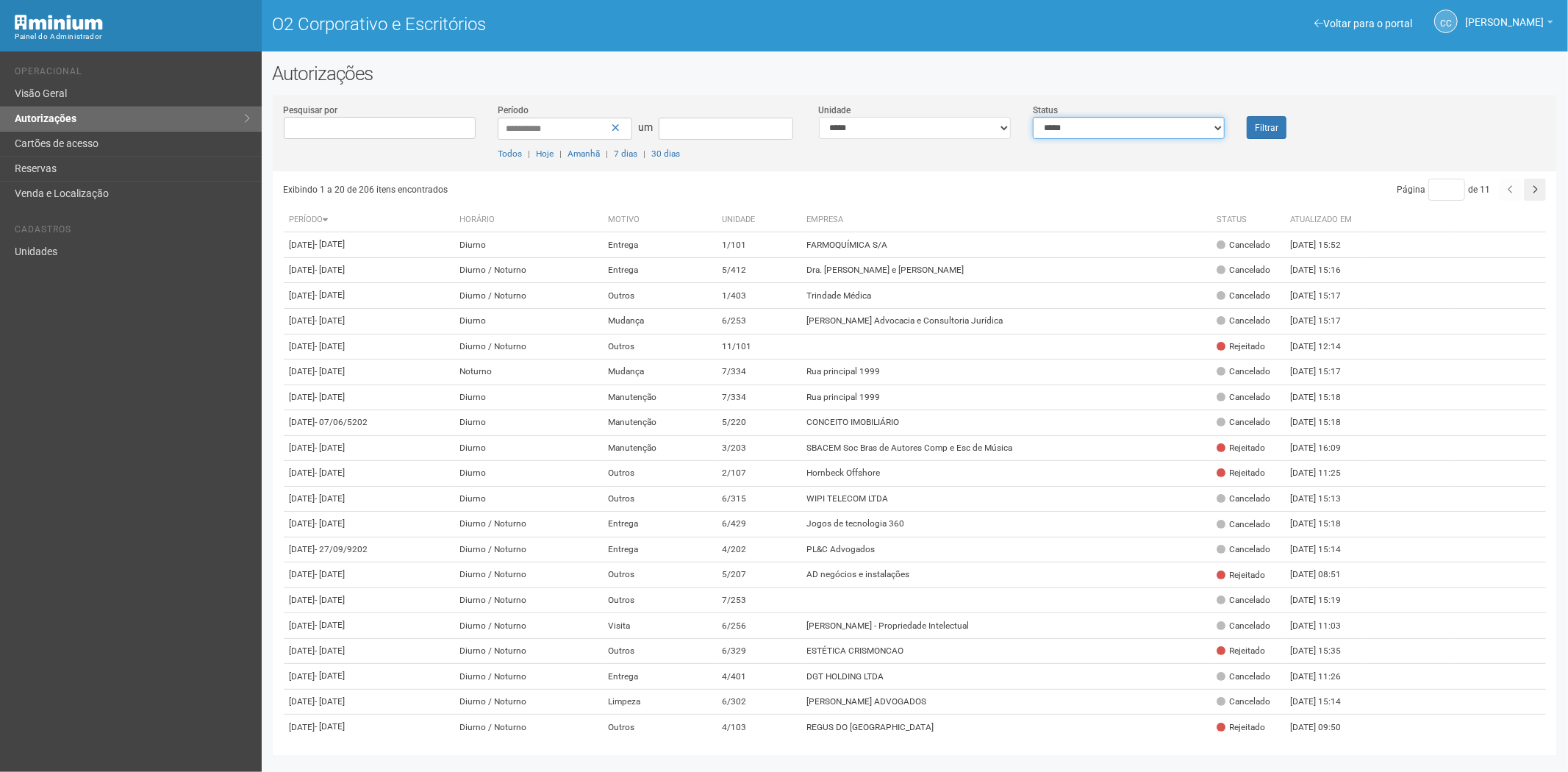
click at [1123, 130] on select "**********" at bounding box center [1128, 127] width 192 height 22
select select "*"
click at [1033, 117] on select "**********" at bounding box center [1128, 127] width 192 height 22
click at [1263, 120] on button "Filtrar" at bounding box center [1267, 127] width 40 height 23
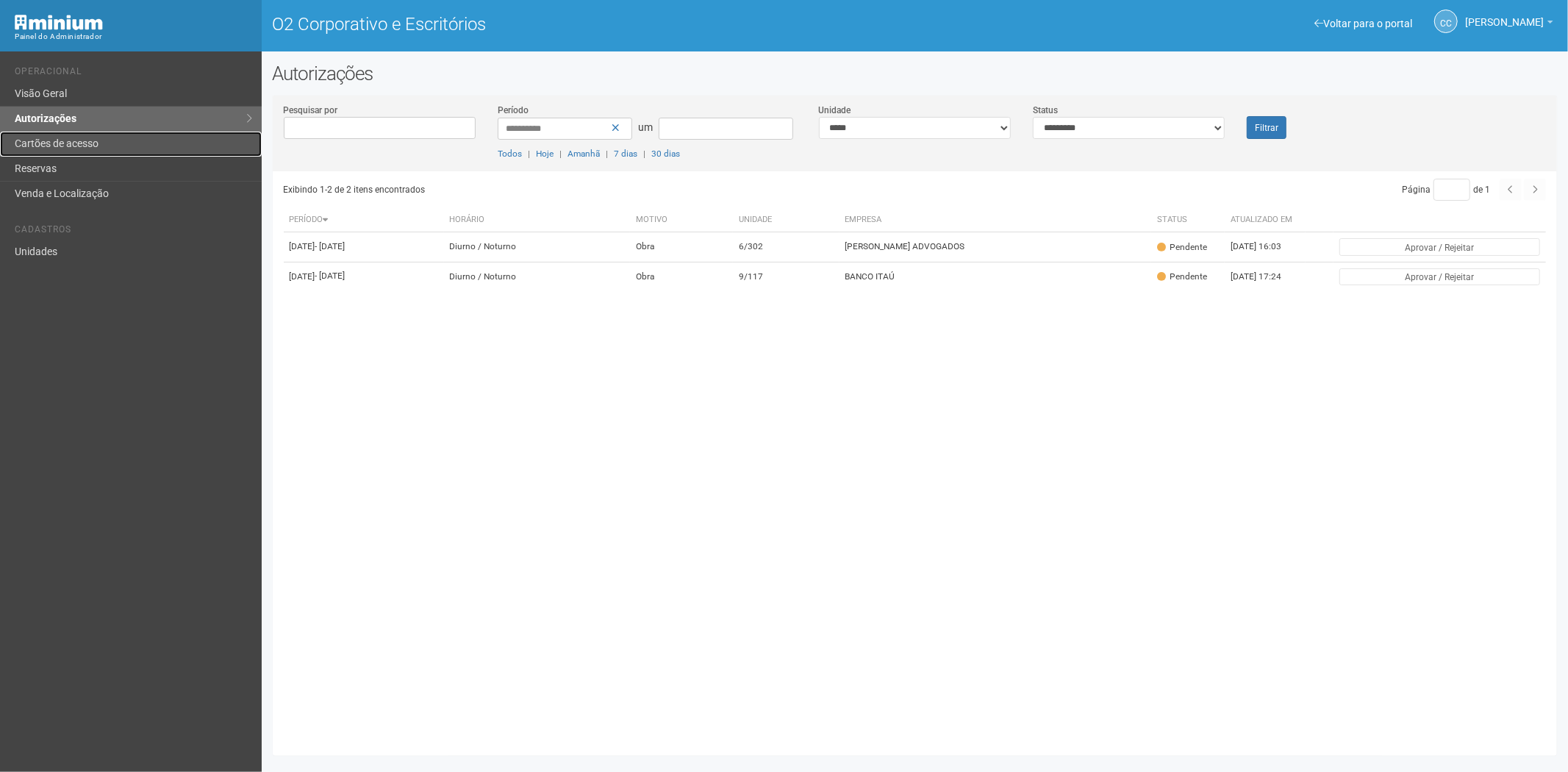
click at [116, 145] on link "Cartões de acesso" at bounding box center [130, 143] width 261 height 25
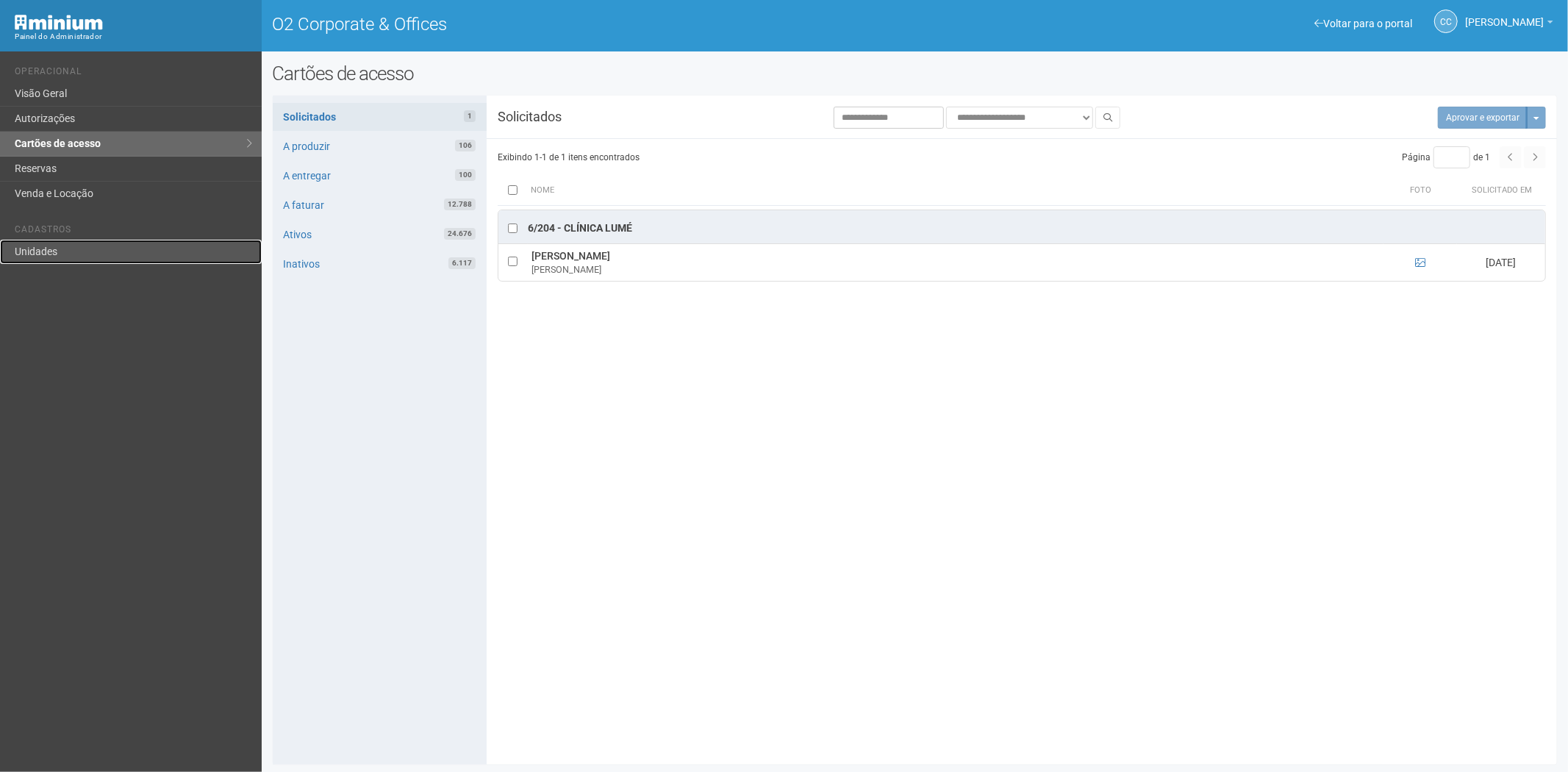
click at [67, 251] on link "Unidades" at bounding box center [130, 252] width 261 height 25
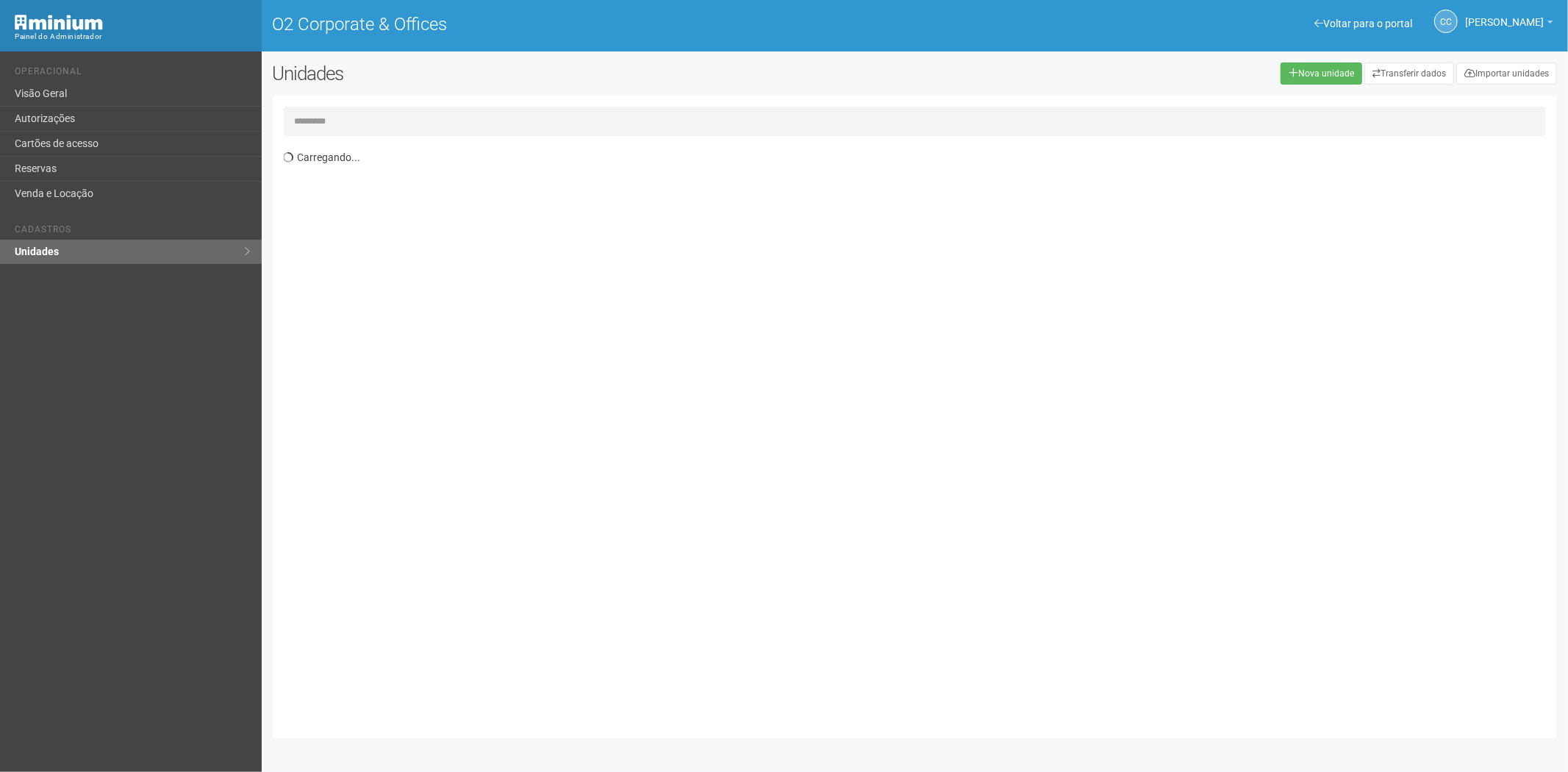
click at [354, 120] on input "text" at bounding box center [916, 121] width 1263 height 29
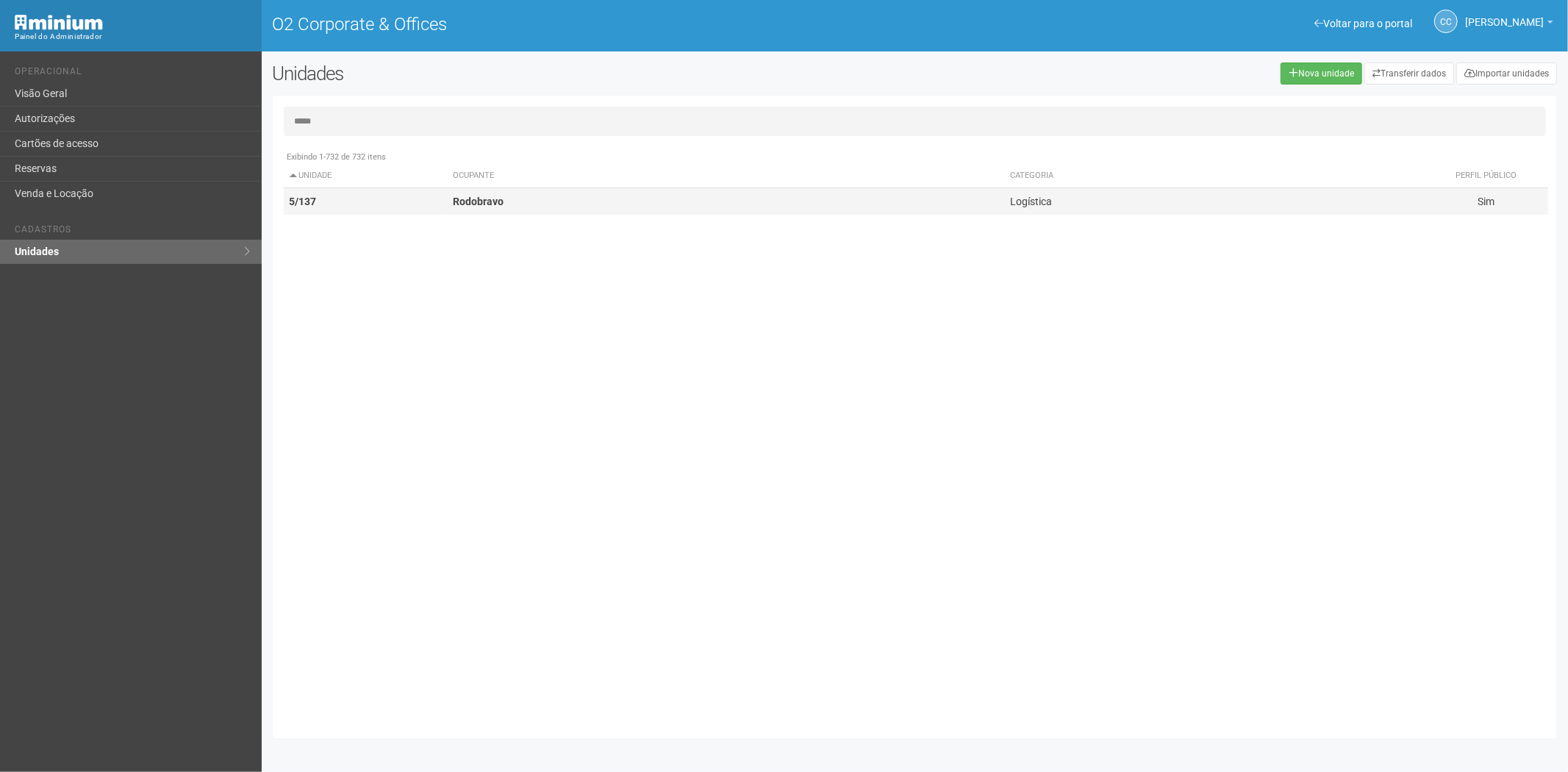
type input "*****"
click at [434, 196] on td "5/137" at bounding box center [366, 201] width 164 height 27
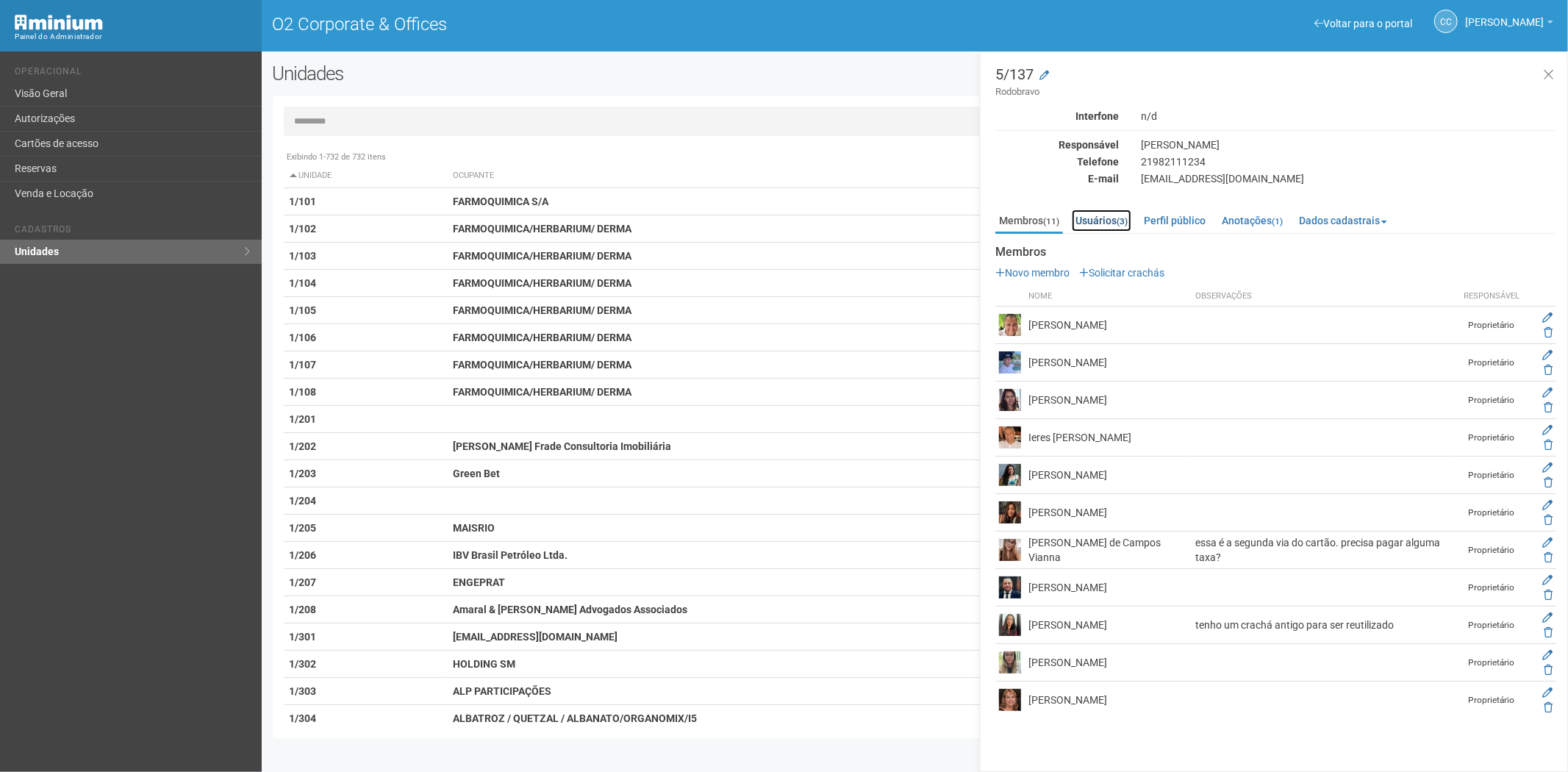
click at [1090, 215] on link "Usuários (3)" at bounding box center [1101, 220] width 59 height 22
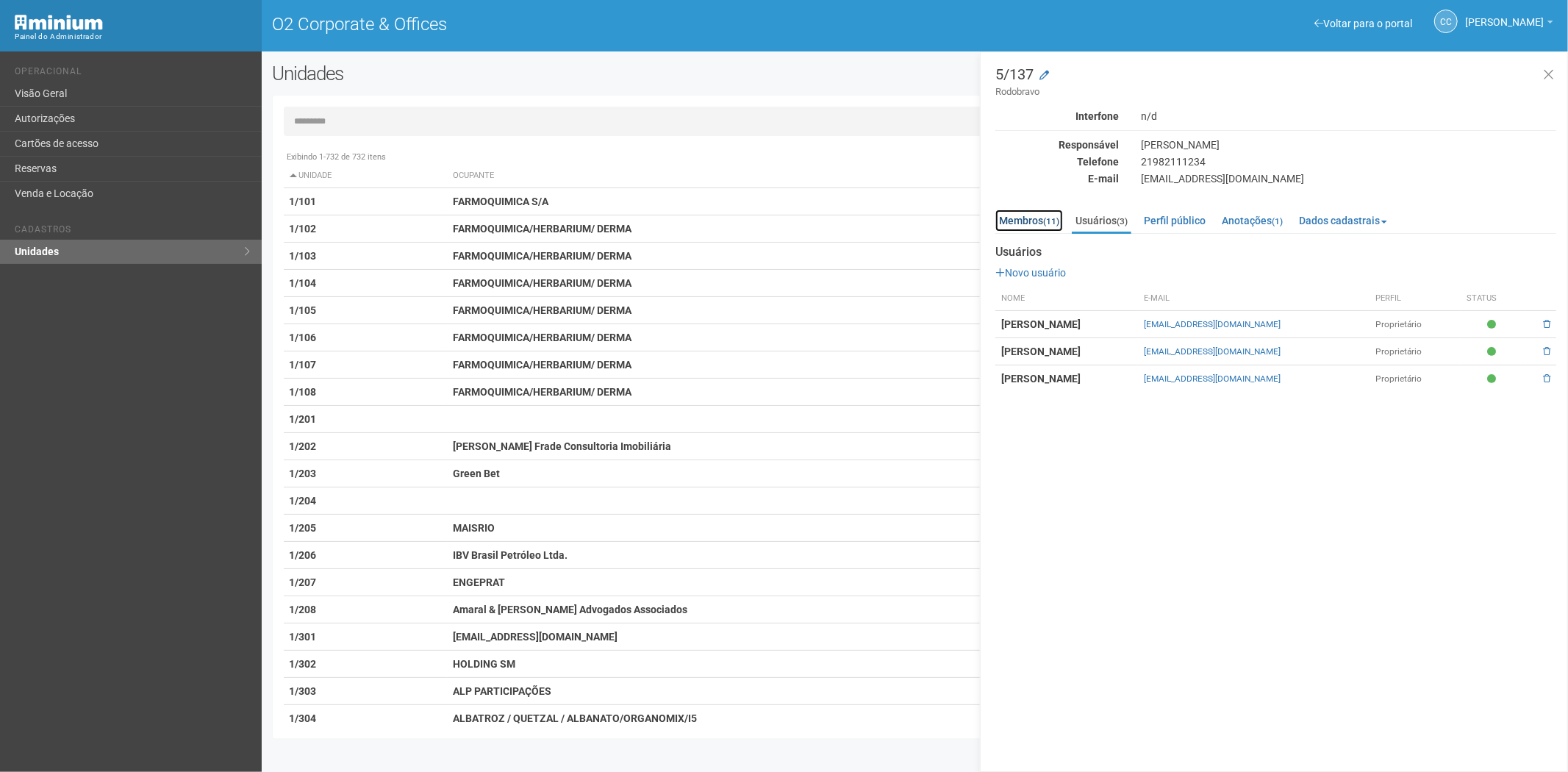
click at [1053, 213] on link "Membros (11)" at bounding box center [1029, 220] width 68 height 22
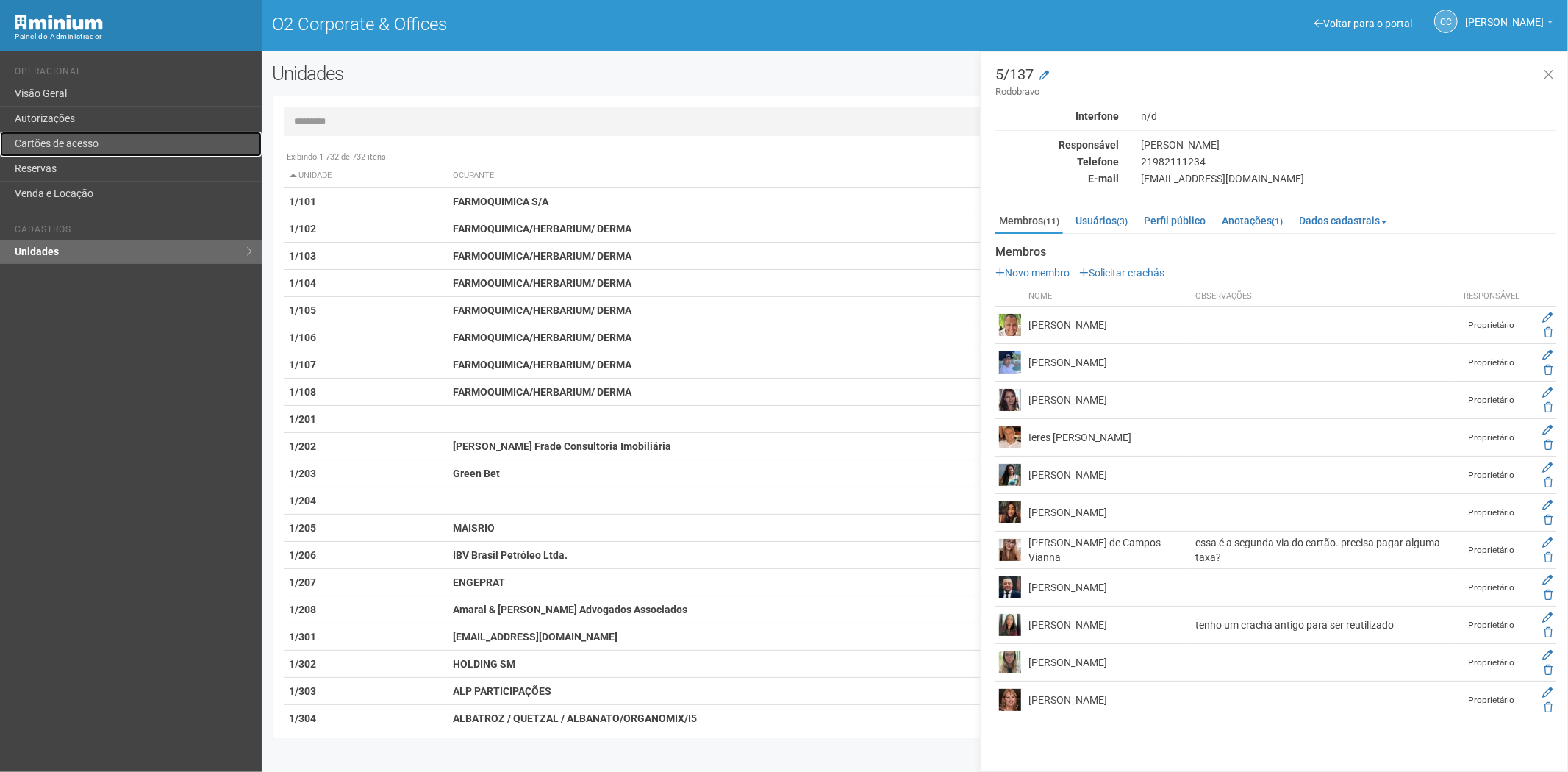
click at [83, 140] on link "Cartões de acesso" at bounding box center [130, 143] width 261 height 25
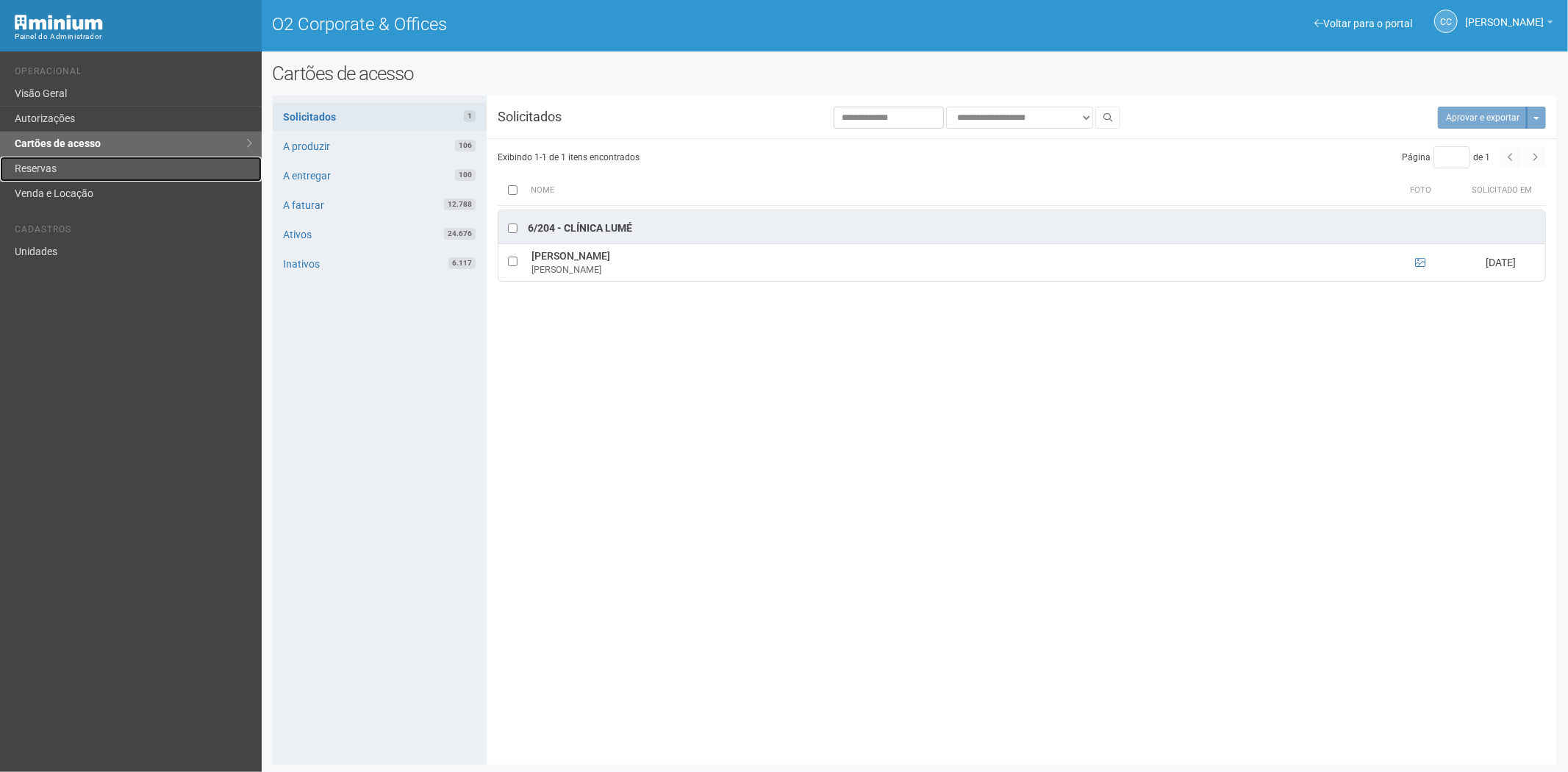
click at [48, 164] on link "Reservas" at bounding box center [130, 169] width 261 height 25
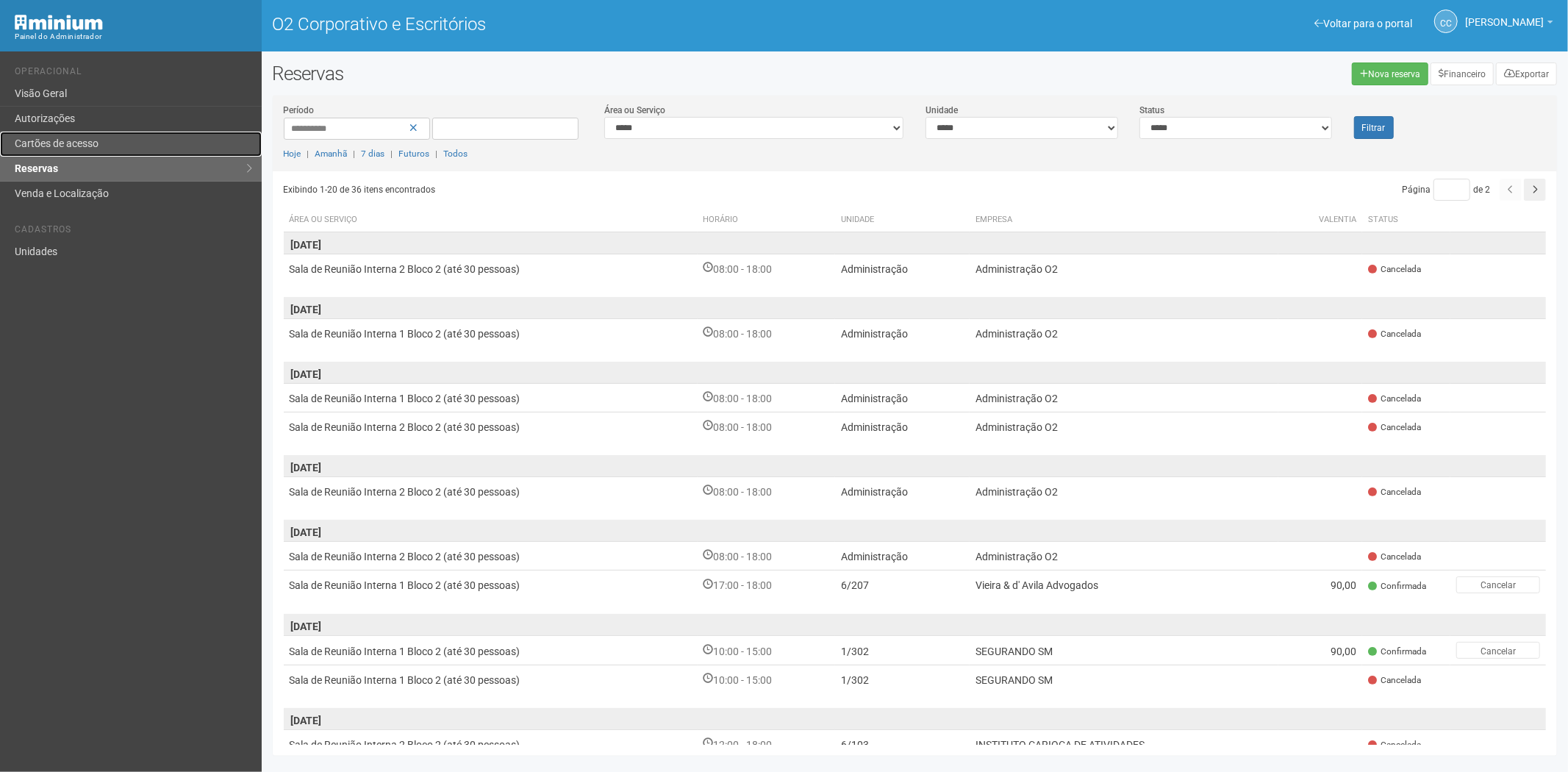
click at [52, 144] on font "Cartões de acesso" at bounding box center [57, 143] width 84 height 11
click at [108, 144] on link "Cartões de acesso" at bounding box center [130, 143] width 261 height 25
